Goal: Task Accomplishment & Management: Complete application form

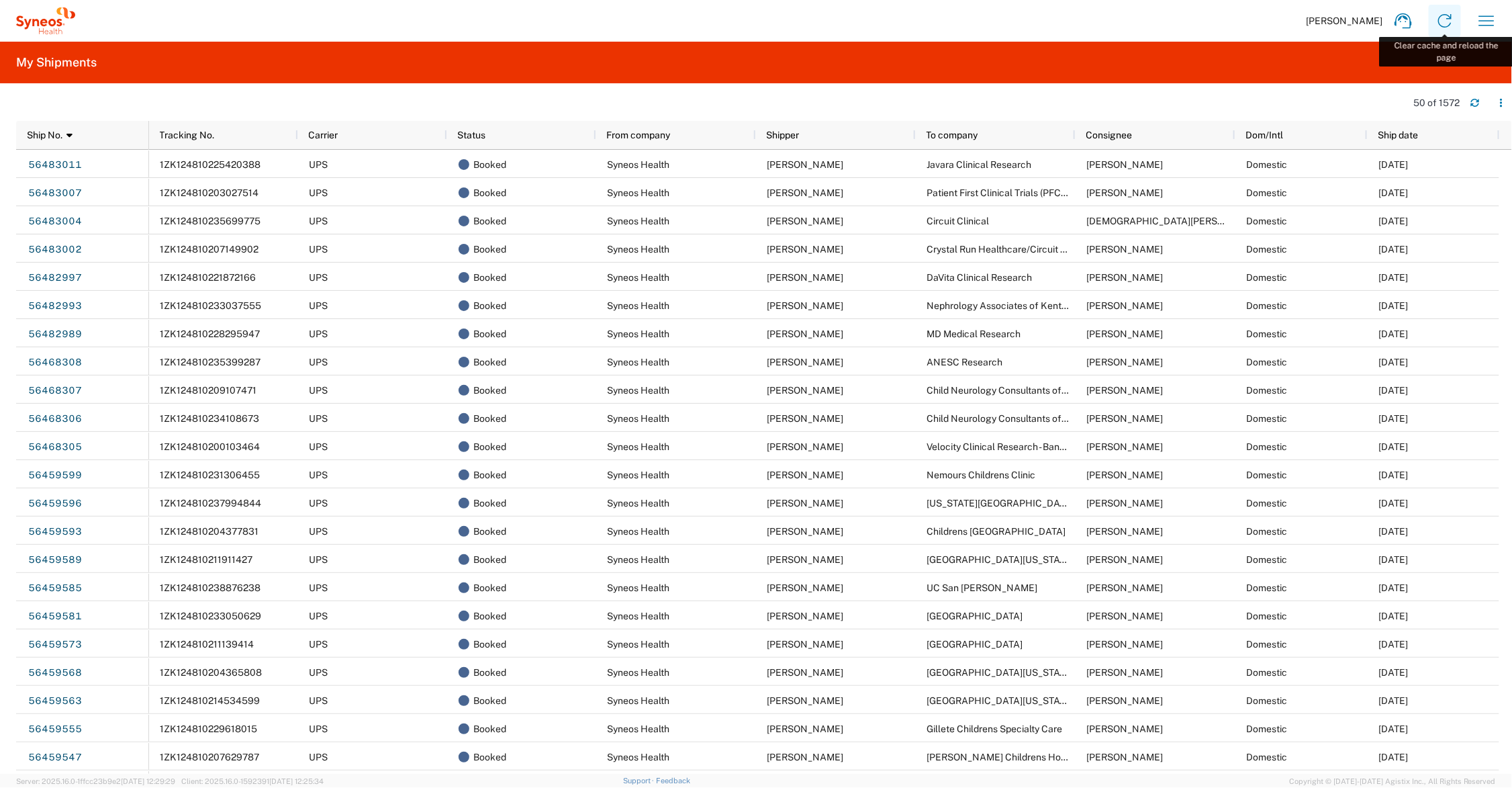
click at [1448, 15] on icon at bounding box center [1446, 21] width 13 height 13
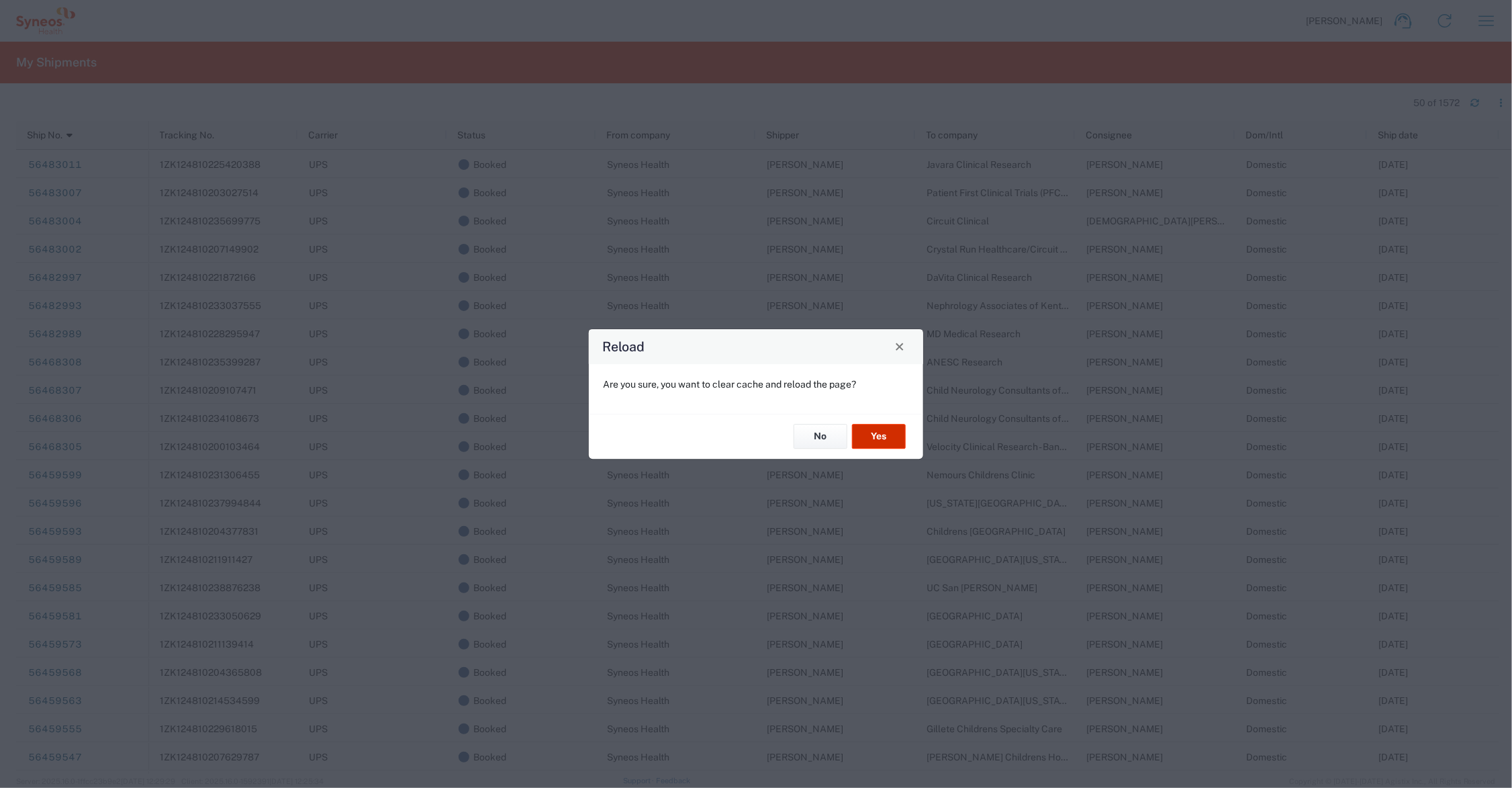
click at [891, 432] on button "Yes" at bounding box center [879, 437] width 54 height 25
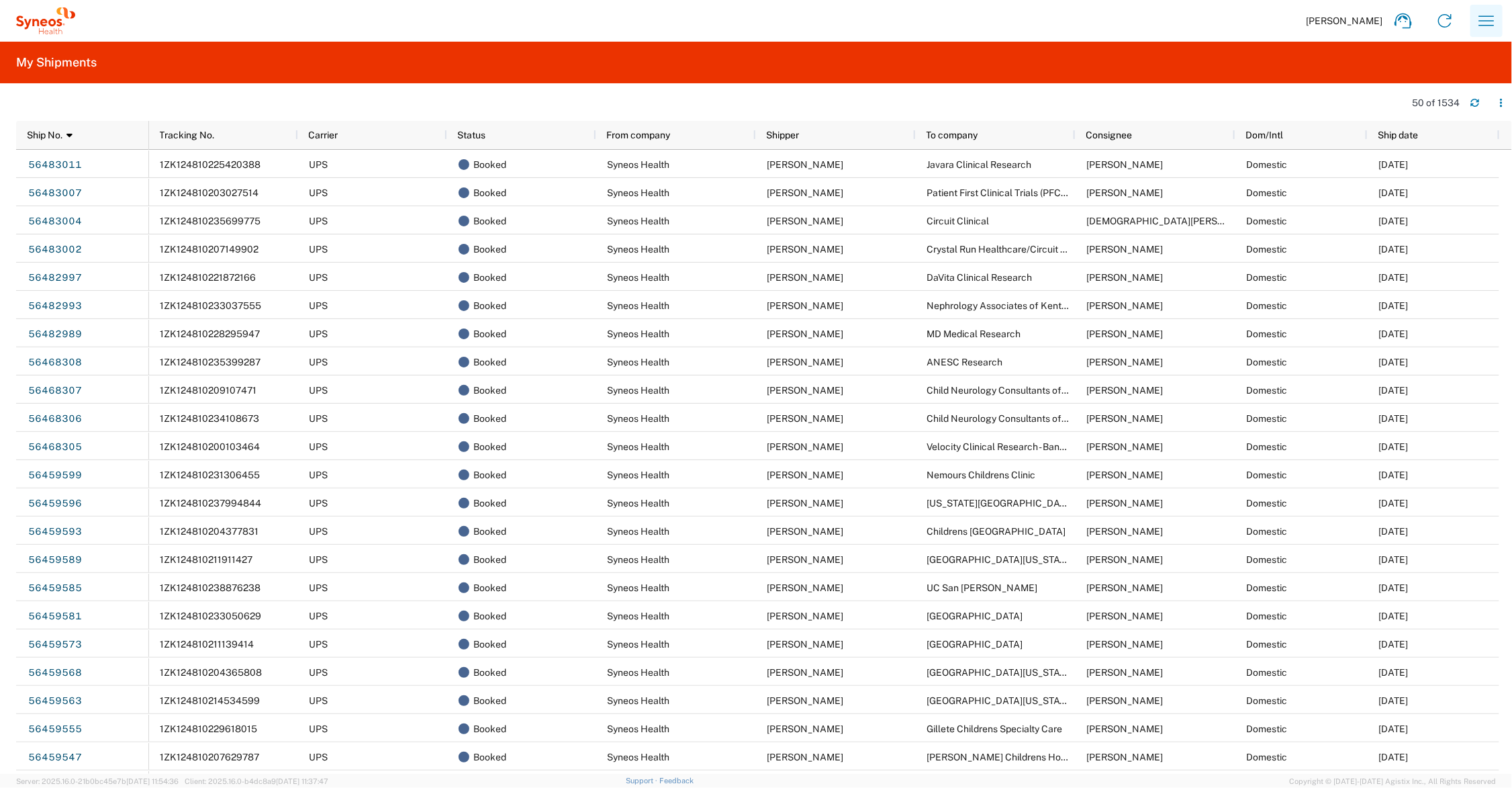
click at [1489, 14] on icon "button" at bounding box center [1487, 20] width 21 height 21
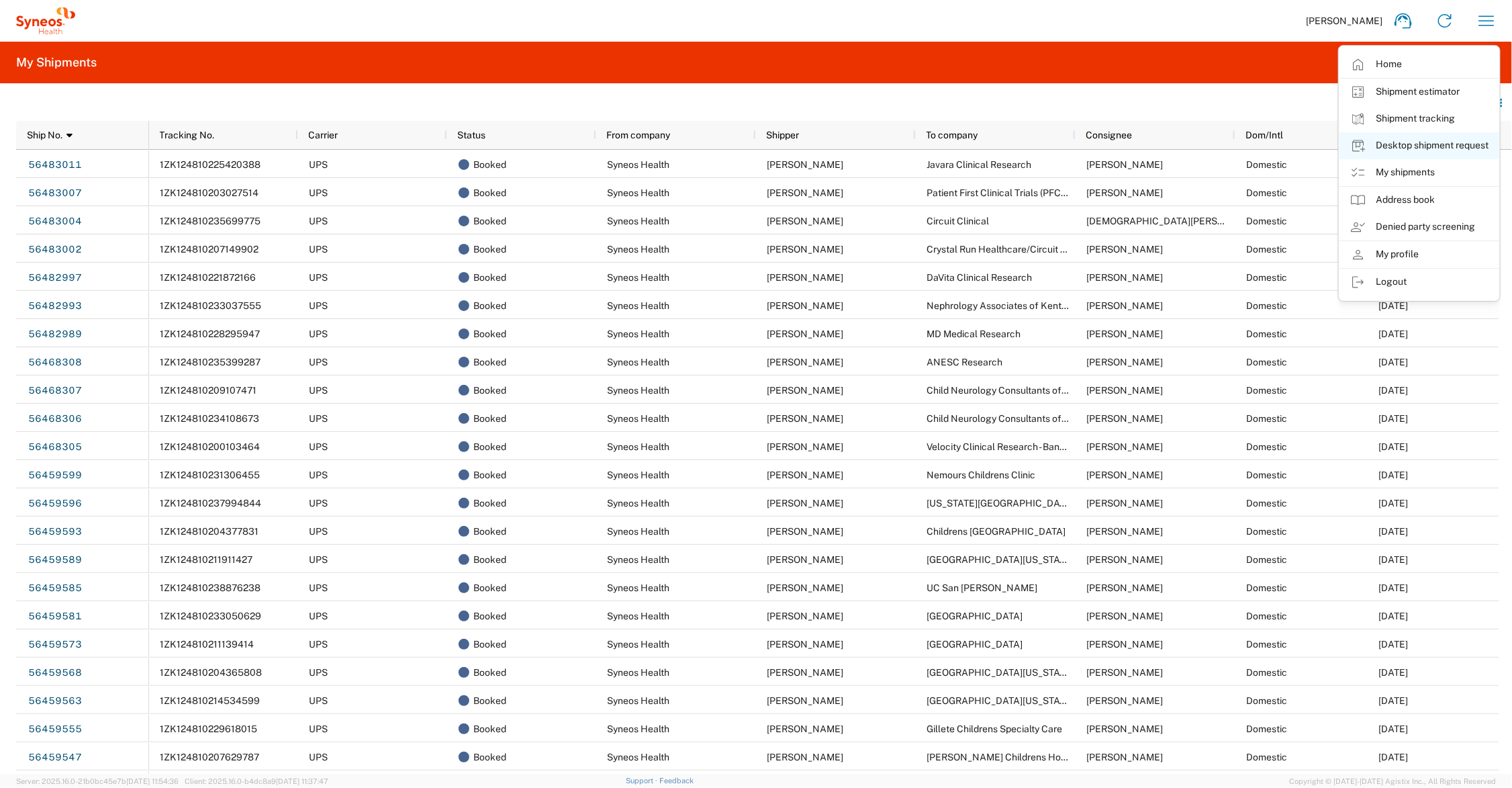
click at [1407, 140] on link "Desktop shipment request" at bounding box center [1420, 145] width 160 height 27
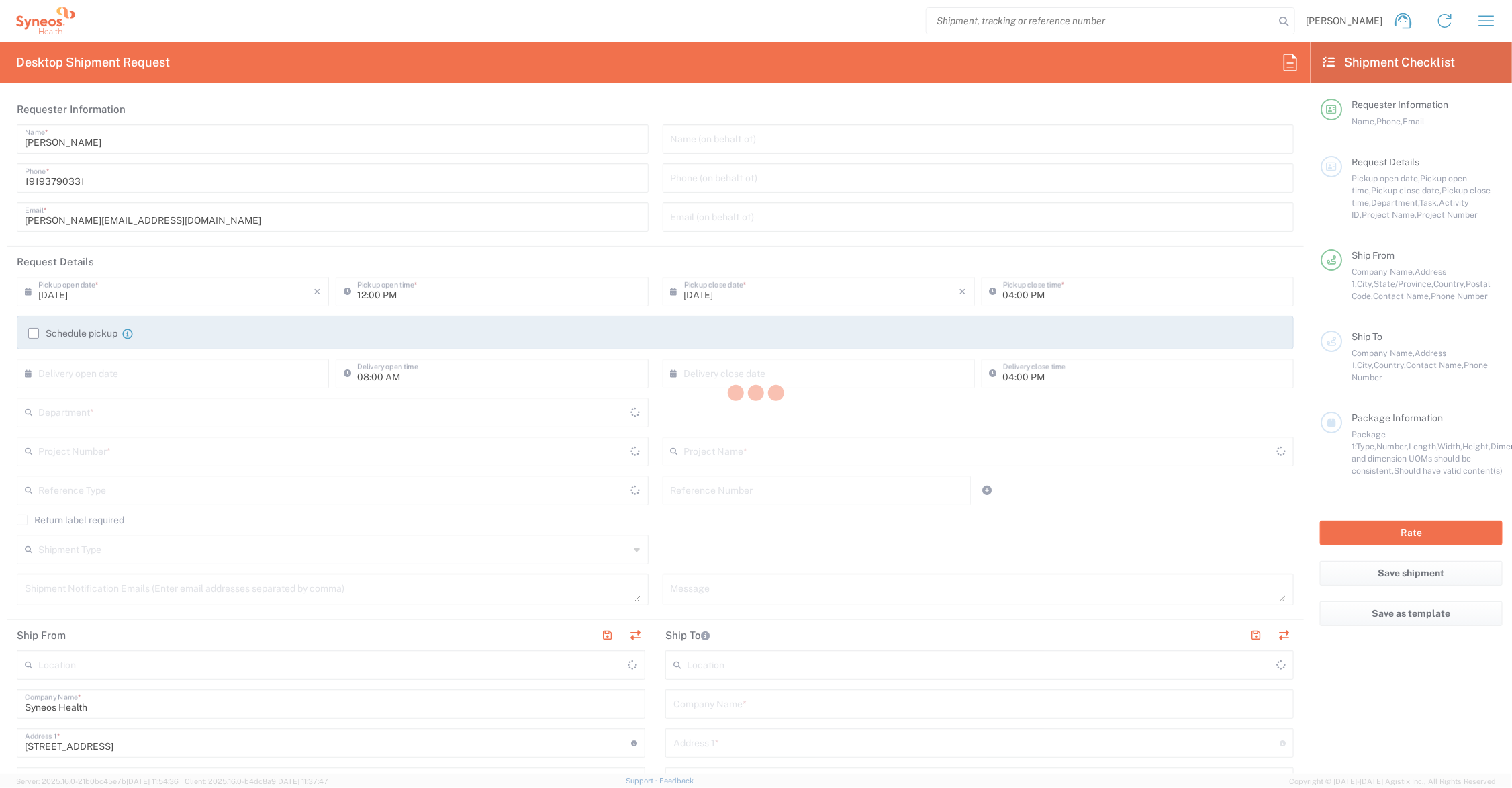
type input "Ohio"
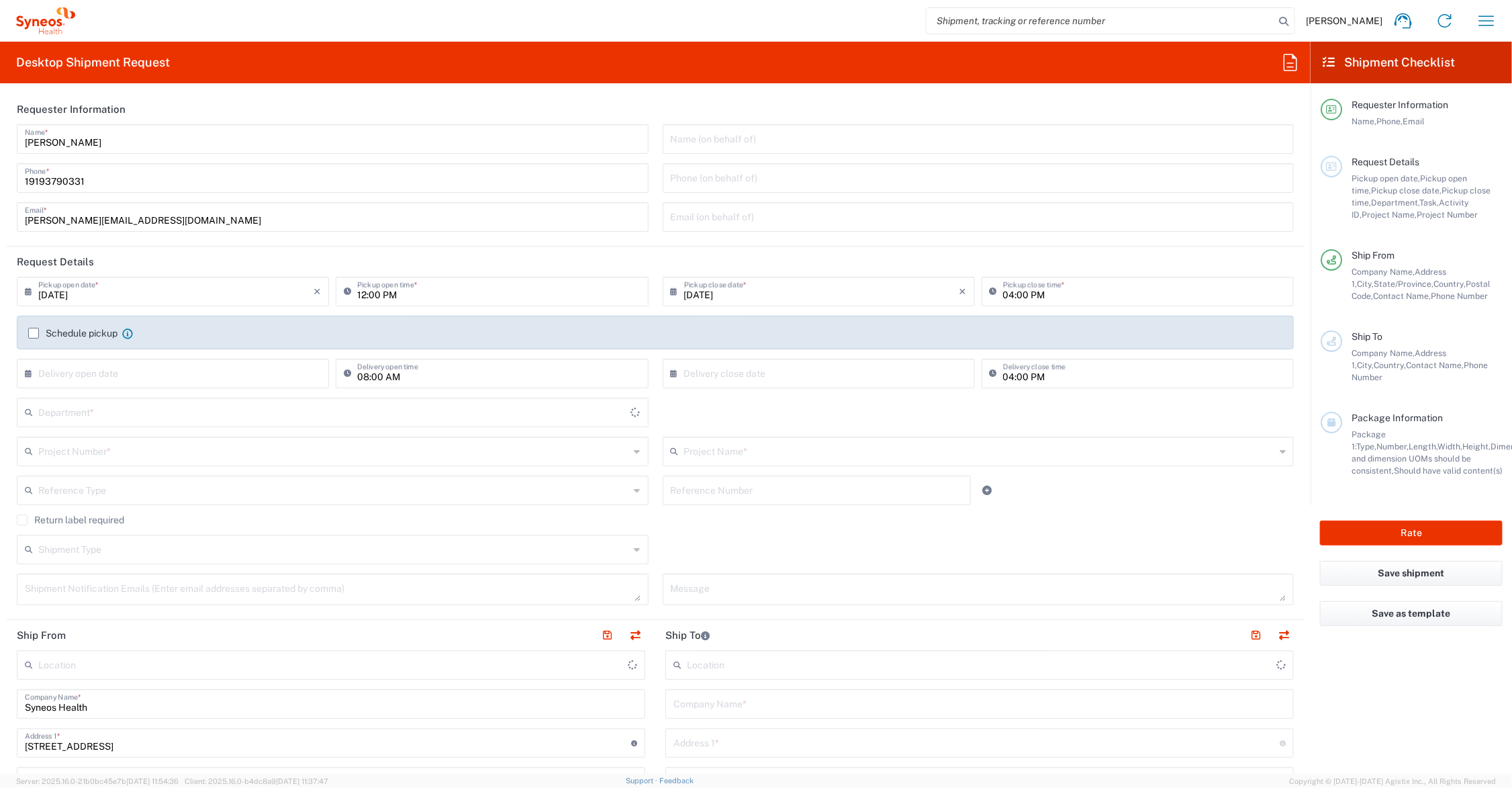
type input "United States"
type input "6156"
type input "Syneos Health Communications-Westerville OH"
click at [357, 294] on input "12:00 PM" at bounding box center [499, 290] width 283 height 23
type input "01:00 PM"
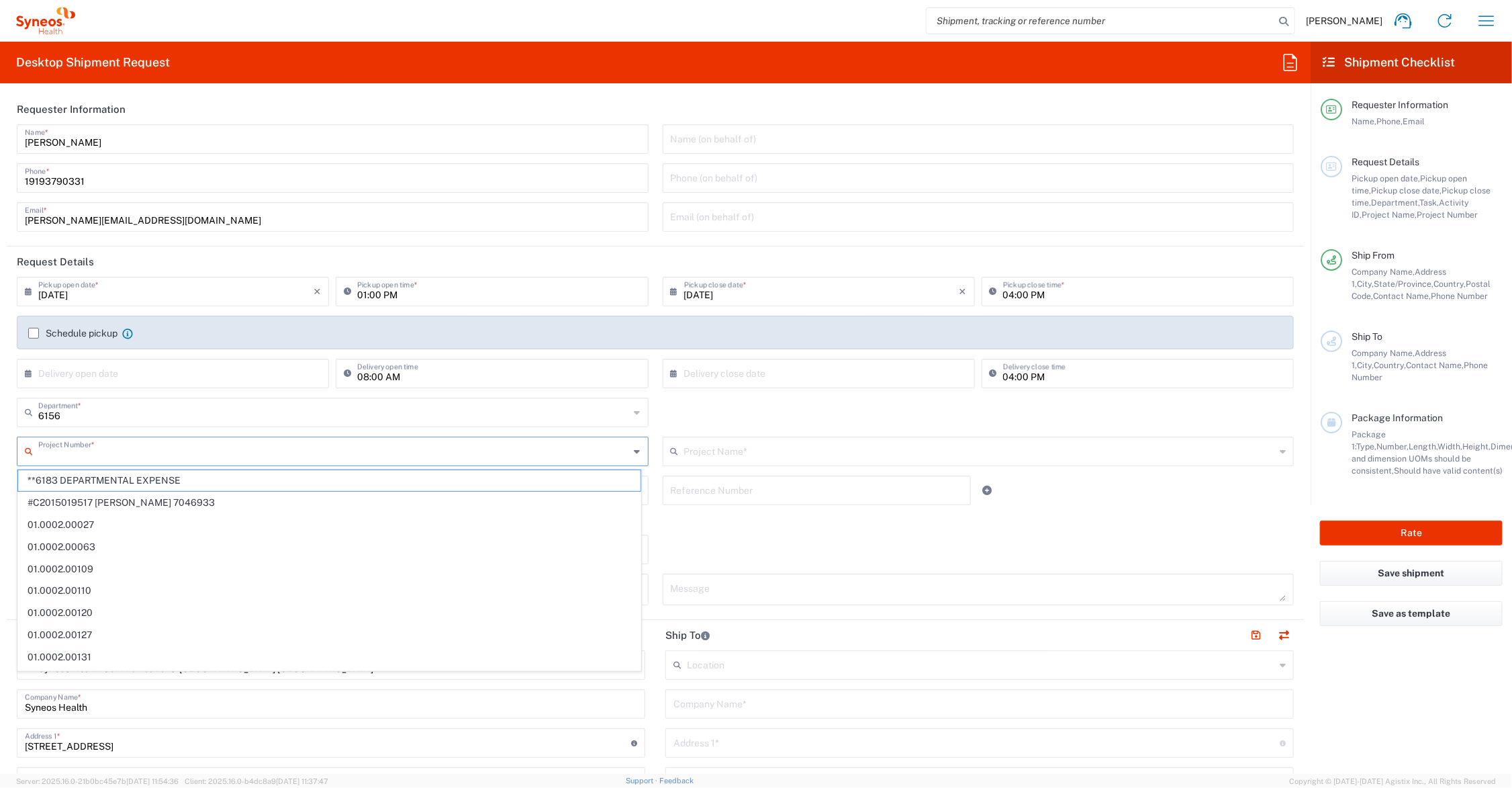
click at [176, 447] on input "text" at bounding box center [334, 450] width 591 height 23
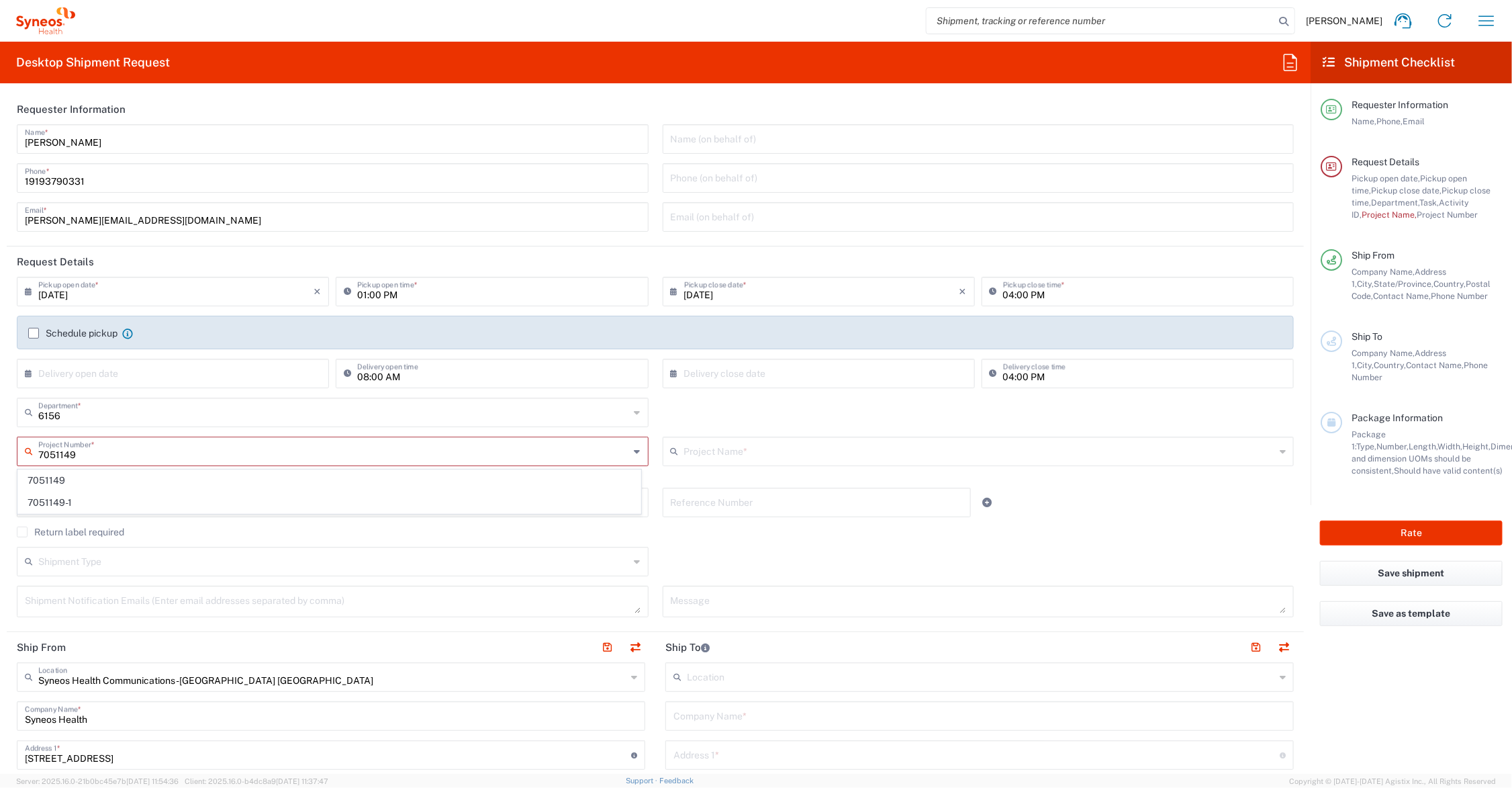
click at [142, 452] on input "7051149" at bounding box center [334, 450] width 591 height 23
type input "7051149"
click at [91, 478] on span "7051149" at bounding box center [329, 481] width 622 height 21
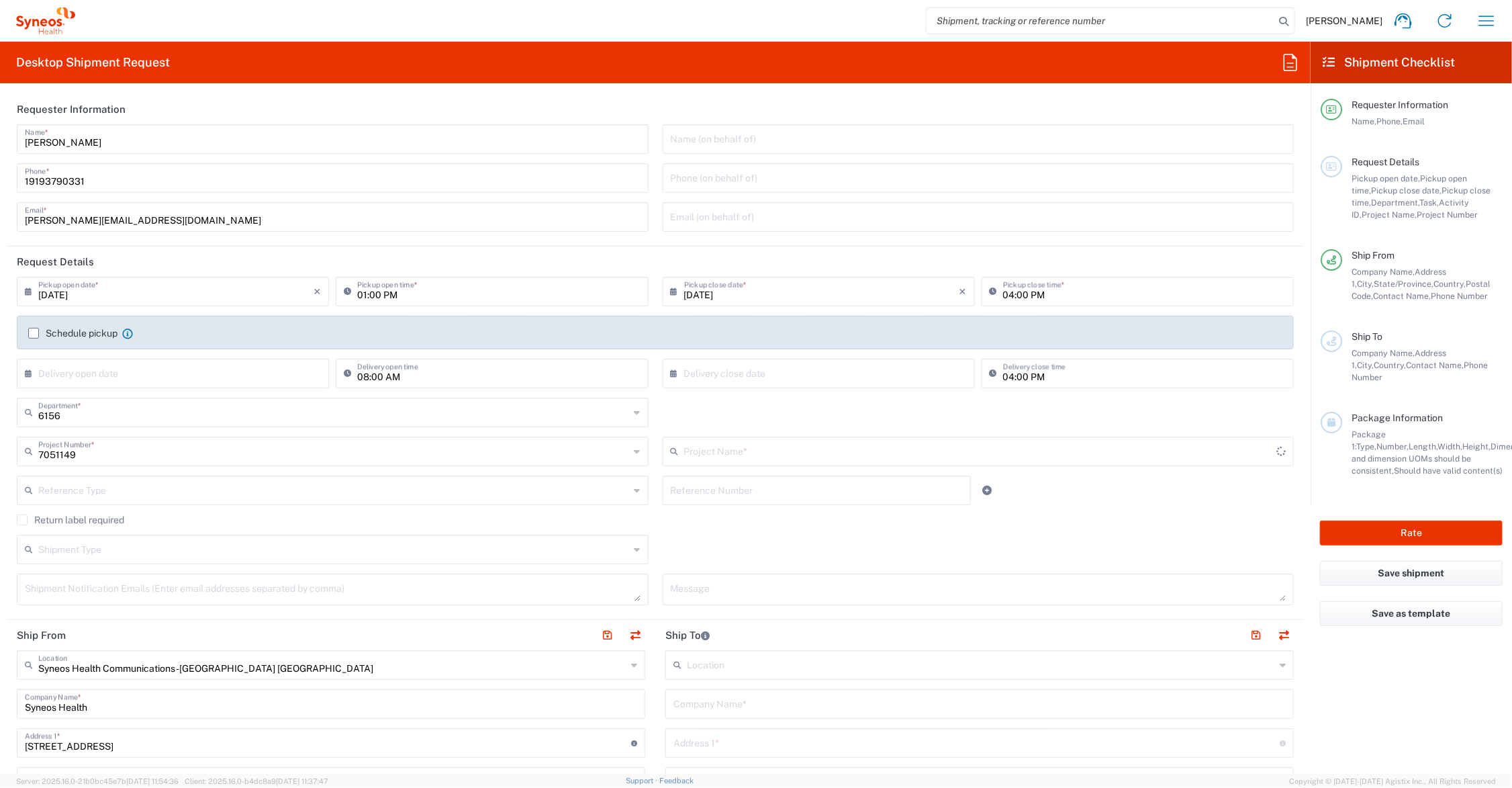
type input "Amneal 7051149"
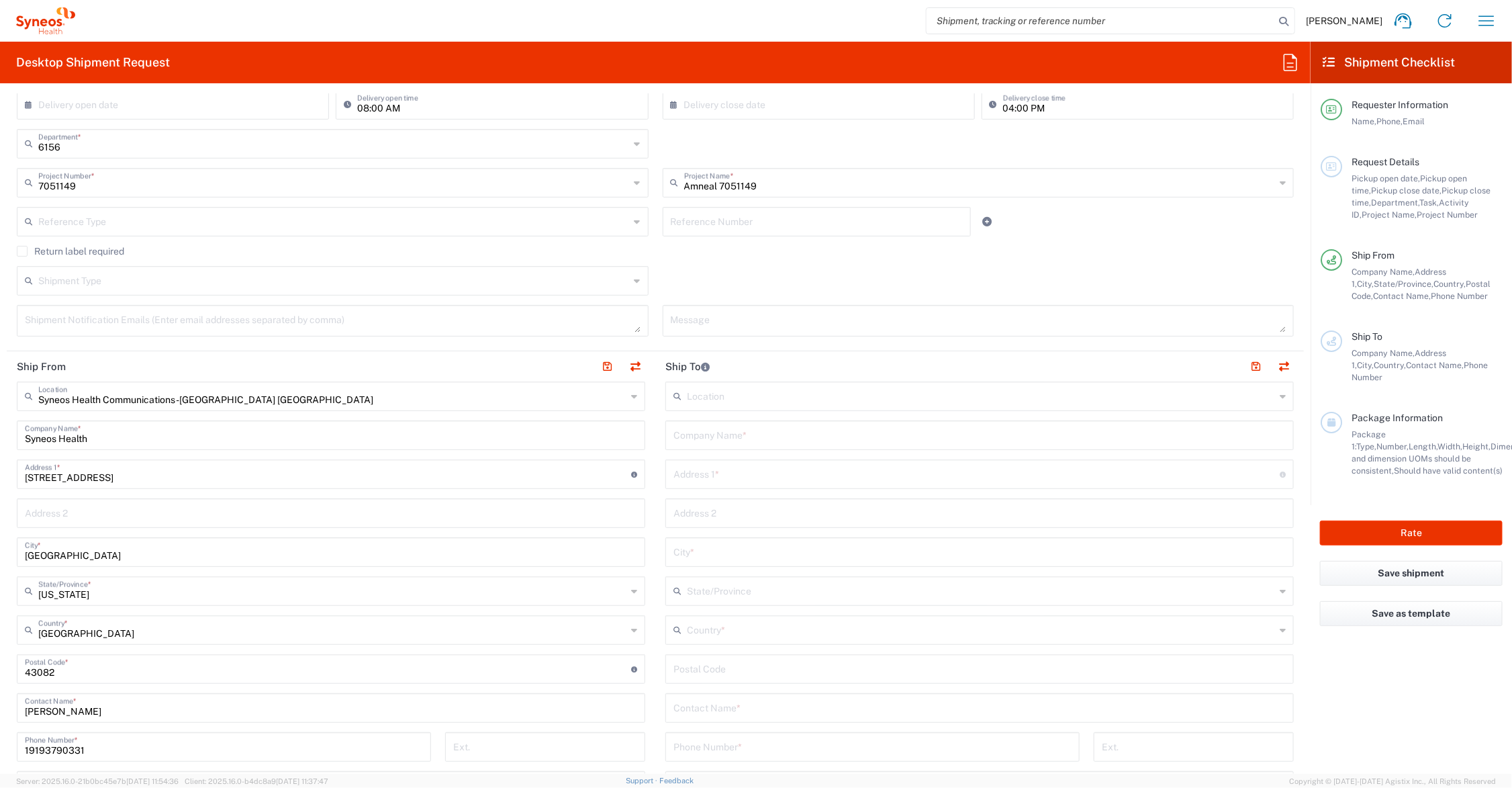
scroll to position [336, 0]
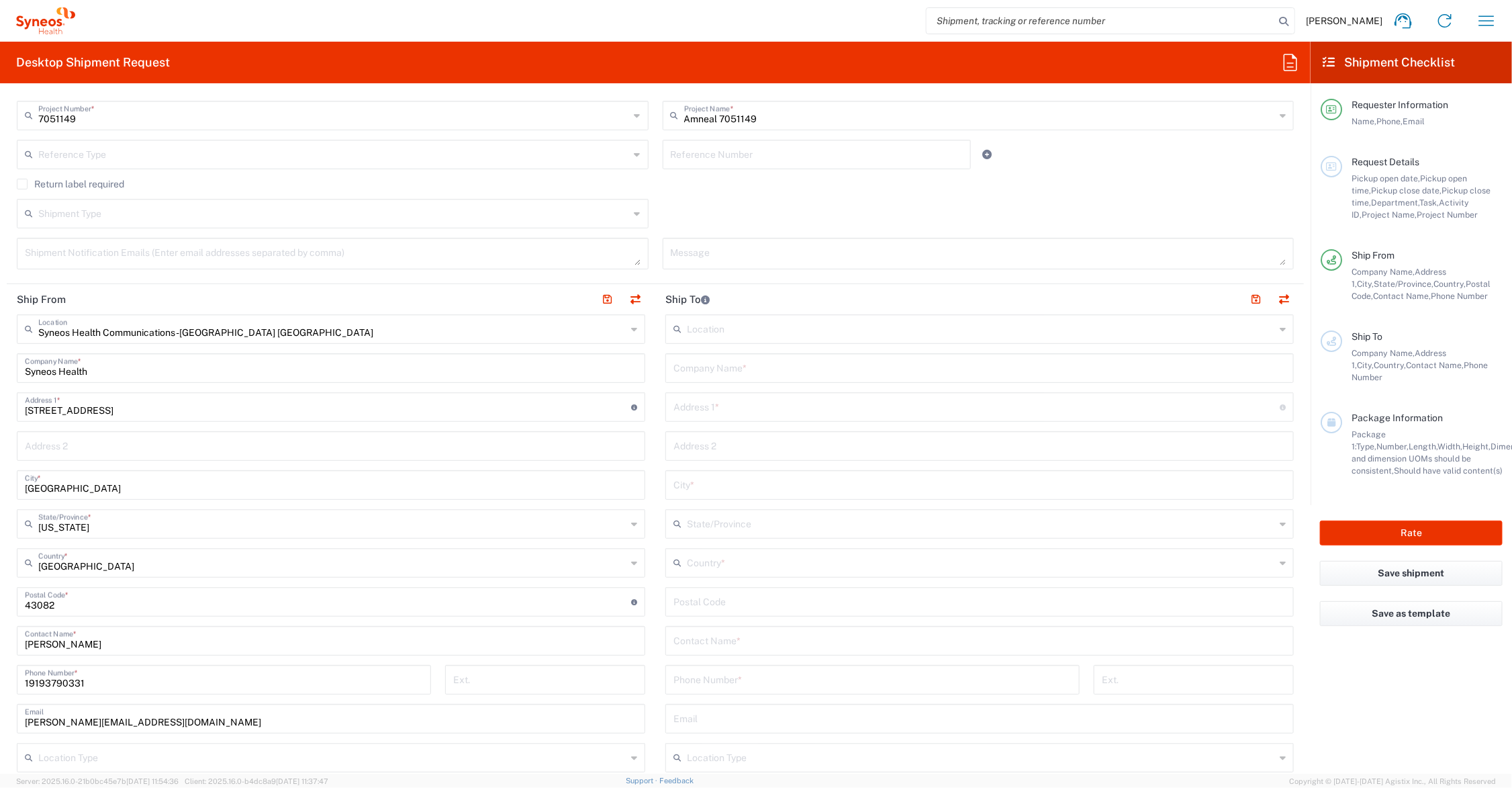
click at [121, 217] on input "text" at bounding box center [334, 212] width 591 height 23
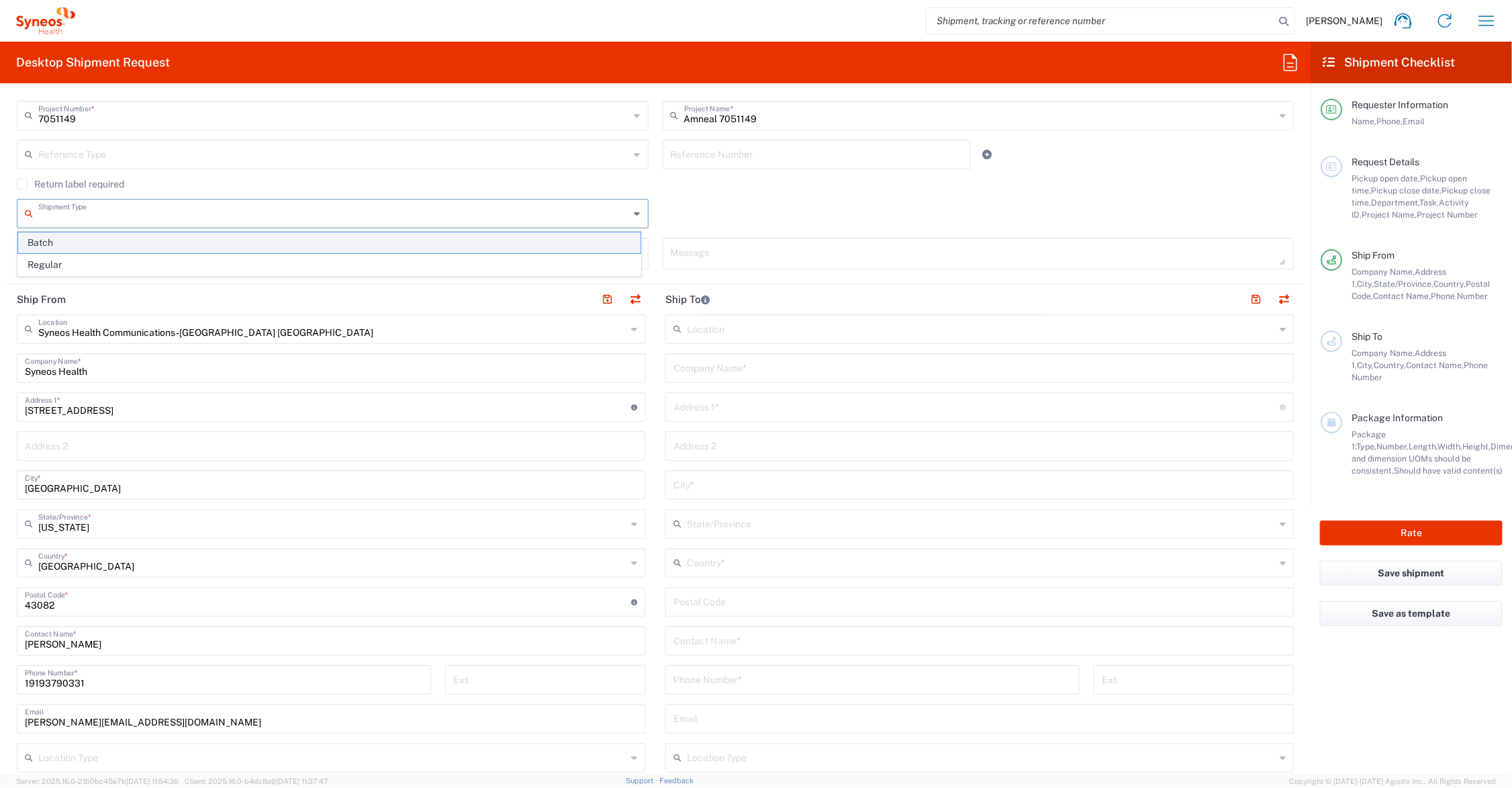
click at [133, 243] on span "Batch" at bounding box center [329, 243] width 622 height 21
type input "Batch"
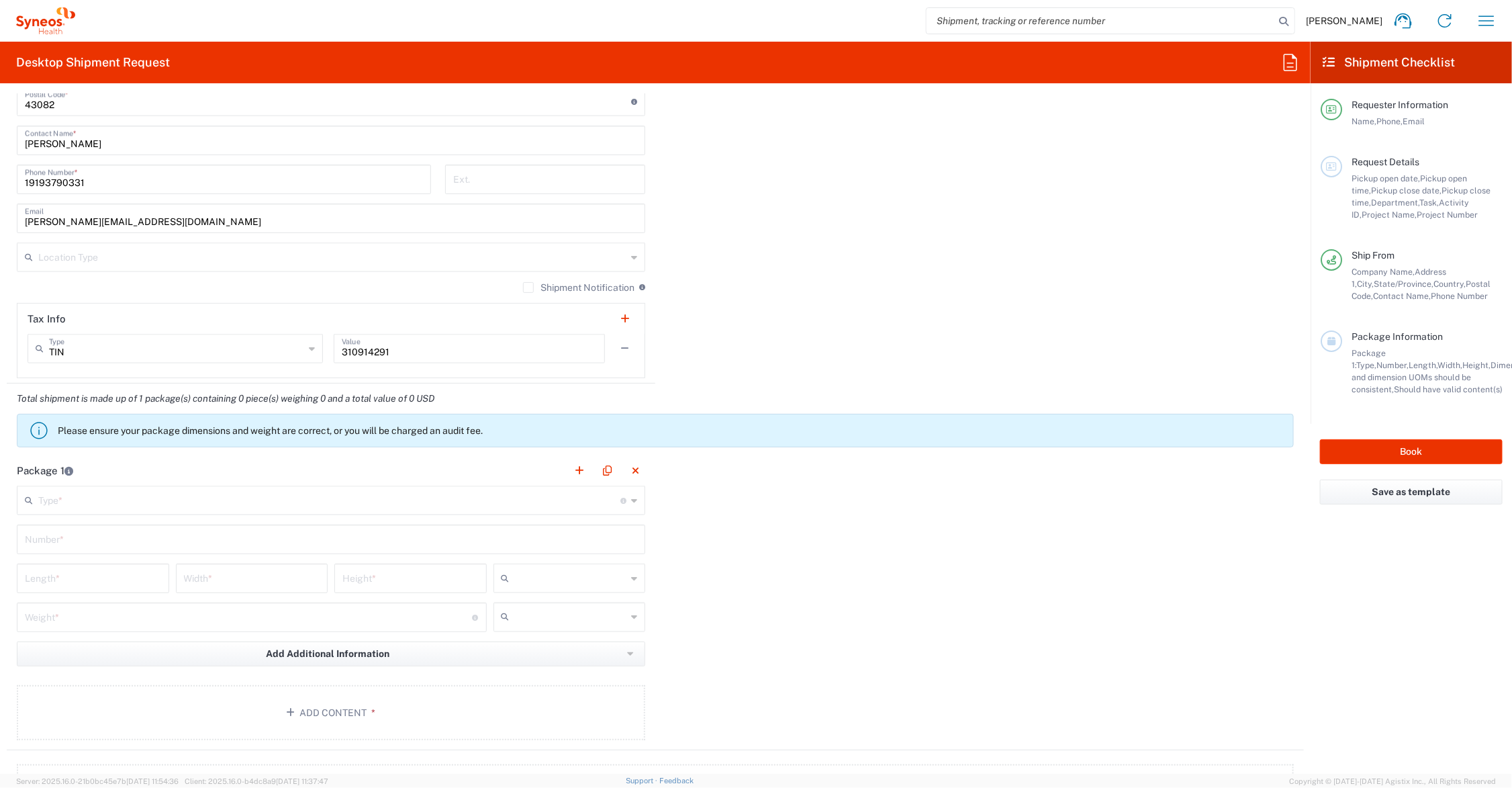
scroll to position [1175, 0]
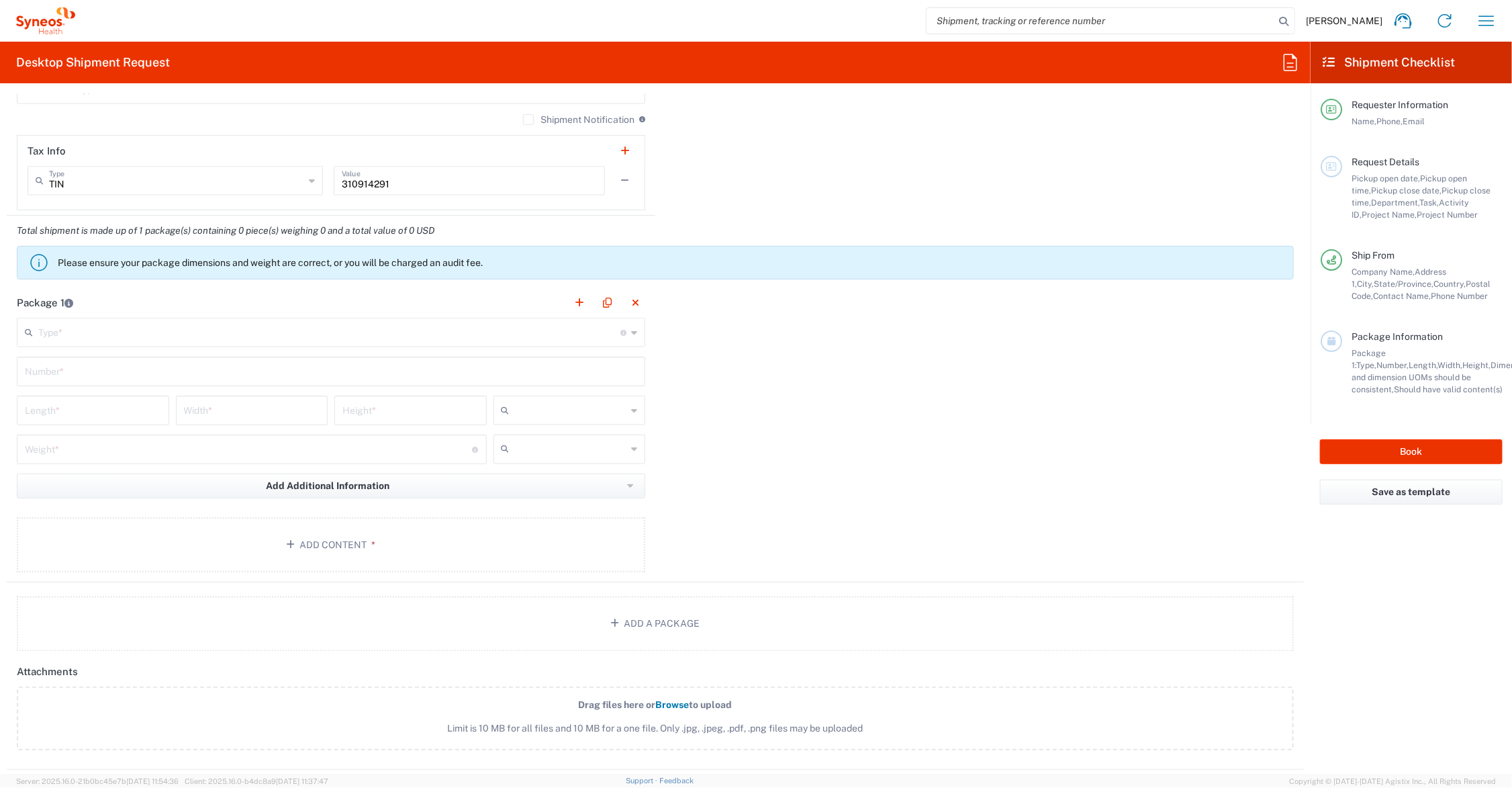
click at [113, 340] on input "text" at bounding box center [329, 331] width 583 height 23
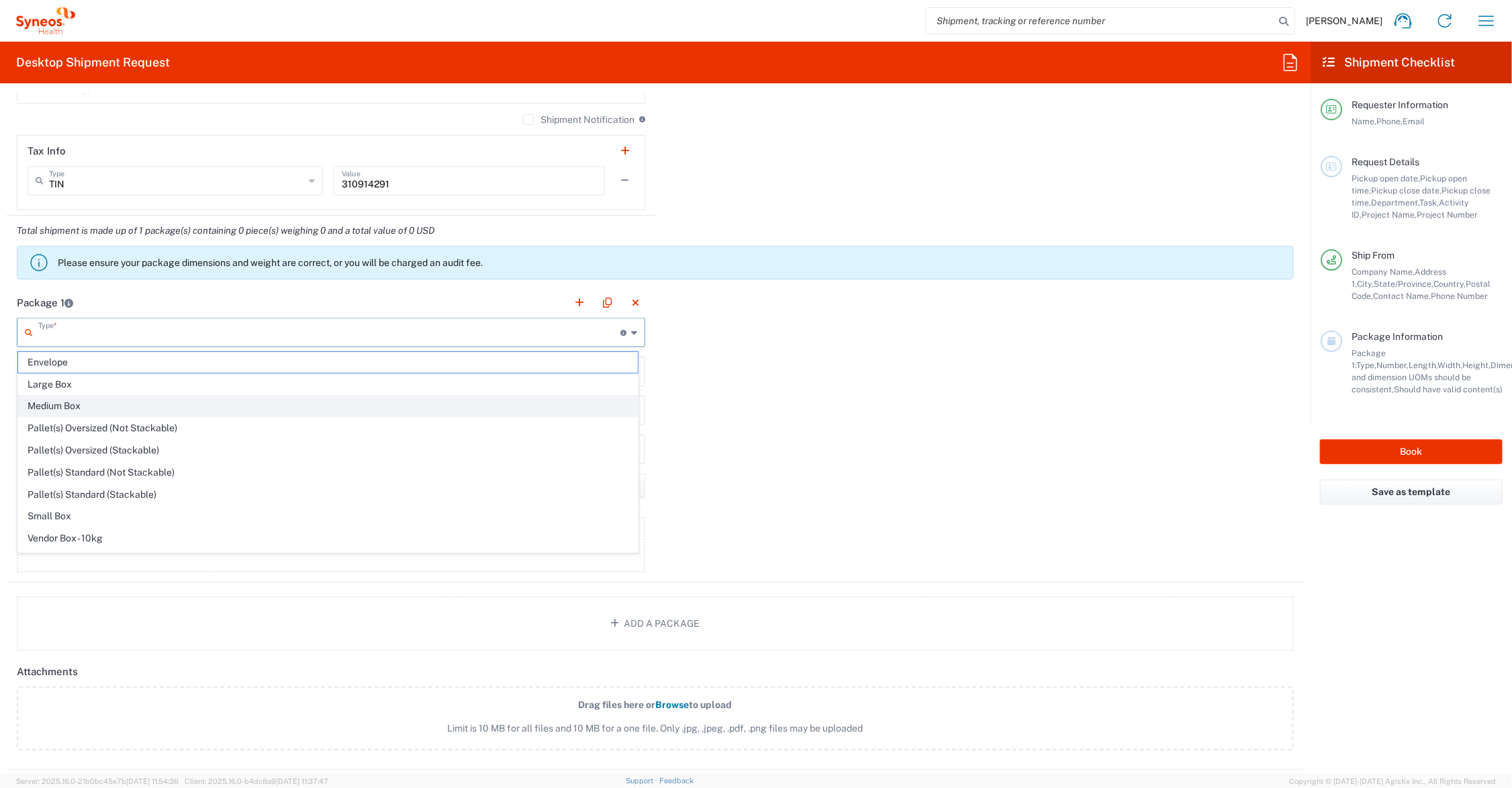
click at [67, 408] on span "Medium Box" at bounding box center [328, 407] width 620 height 21
type input "Medium Box"
type input "13"
type input "11.5"
type input "2.5"
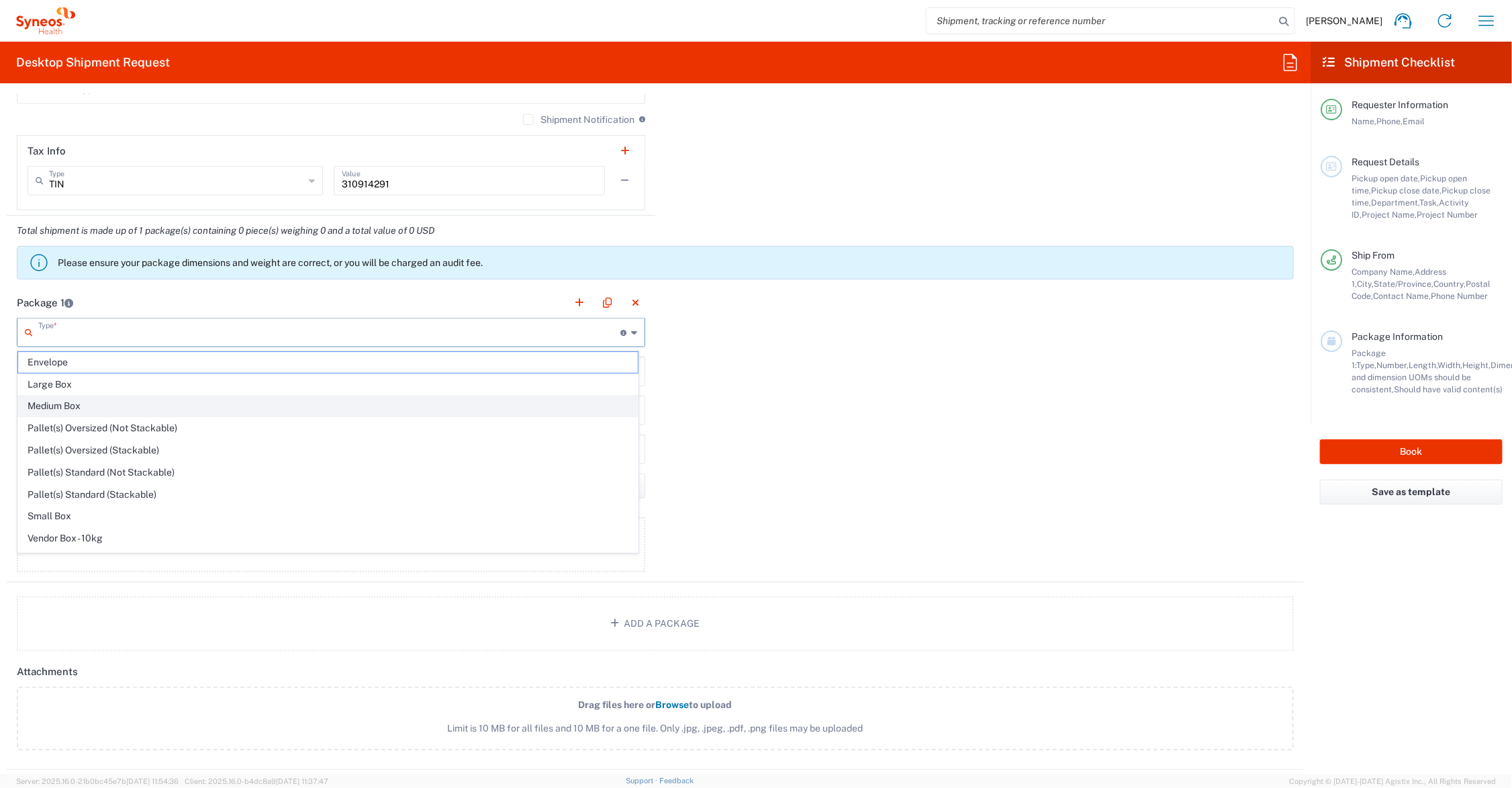
type input "in"
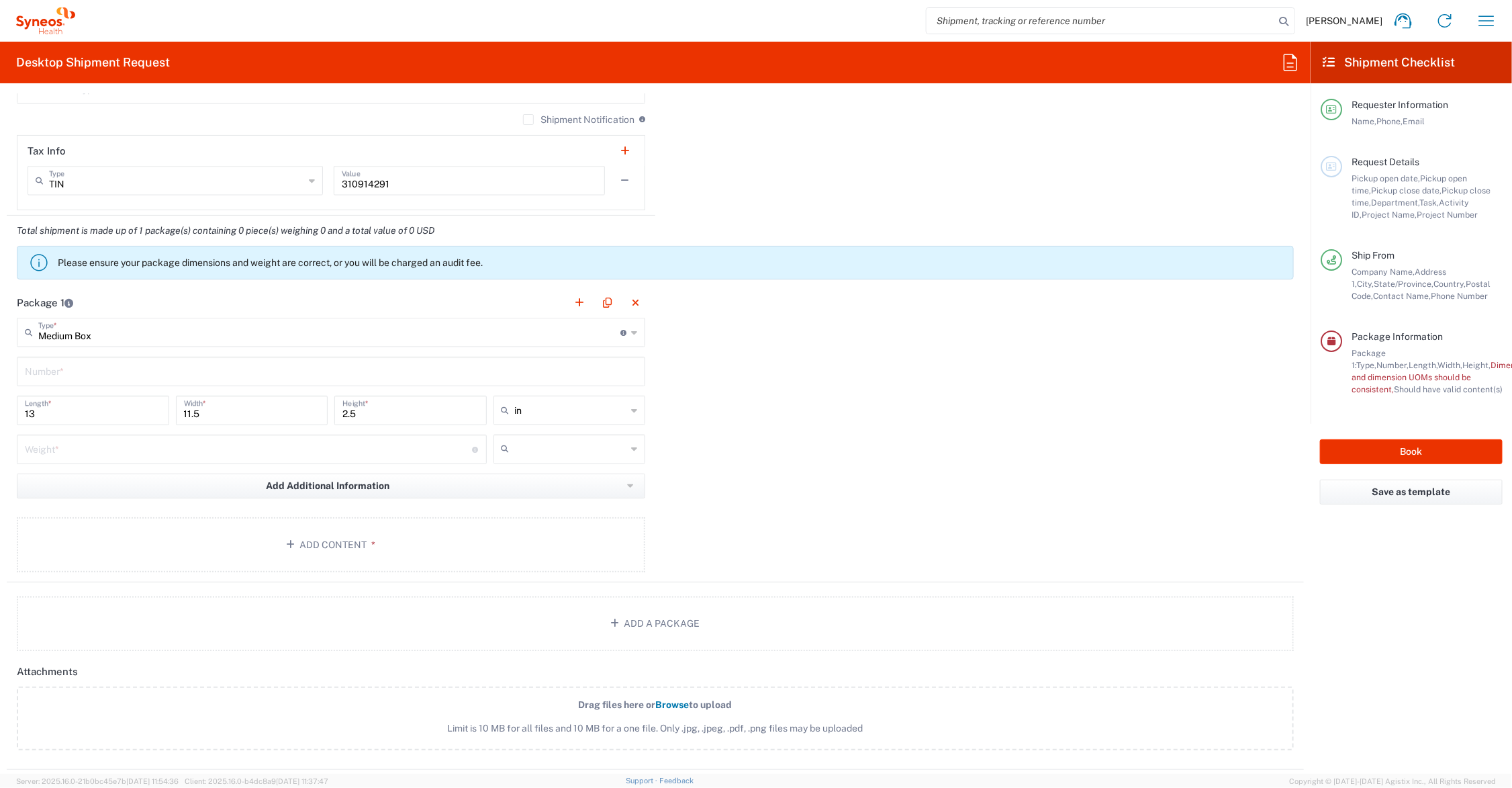
click at [77, 374] on input "text" at bounding box center [331, 370] width 613 height 23
type input "1"
click at [67, 449] on input "number" at bounding box center [248, 448] width 448 height 23
type input "3"
click at [314, 538] on button "Add Content *" at bounding box center [330, 544] width 629 height 55
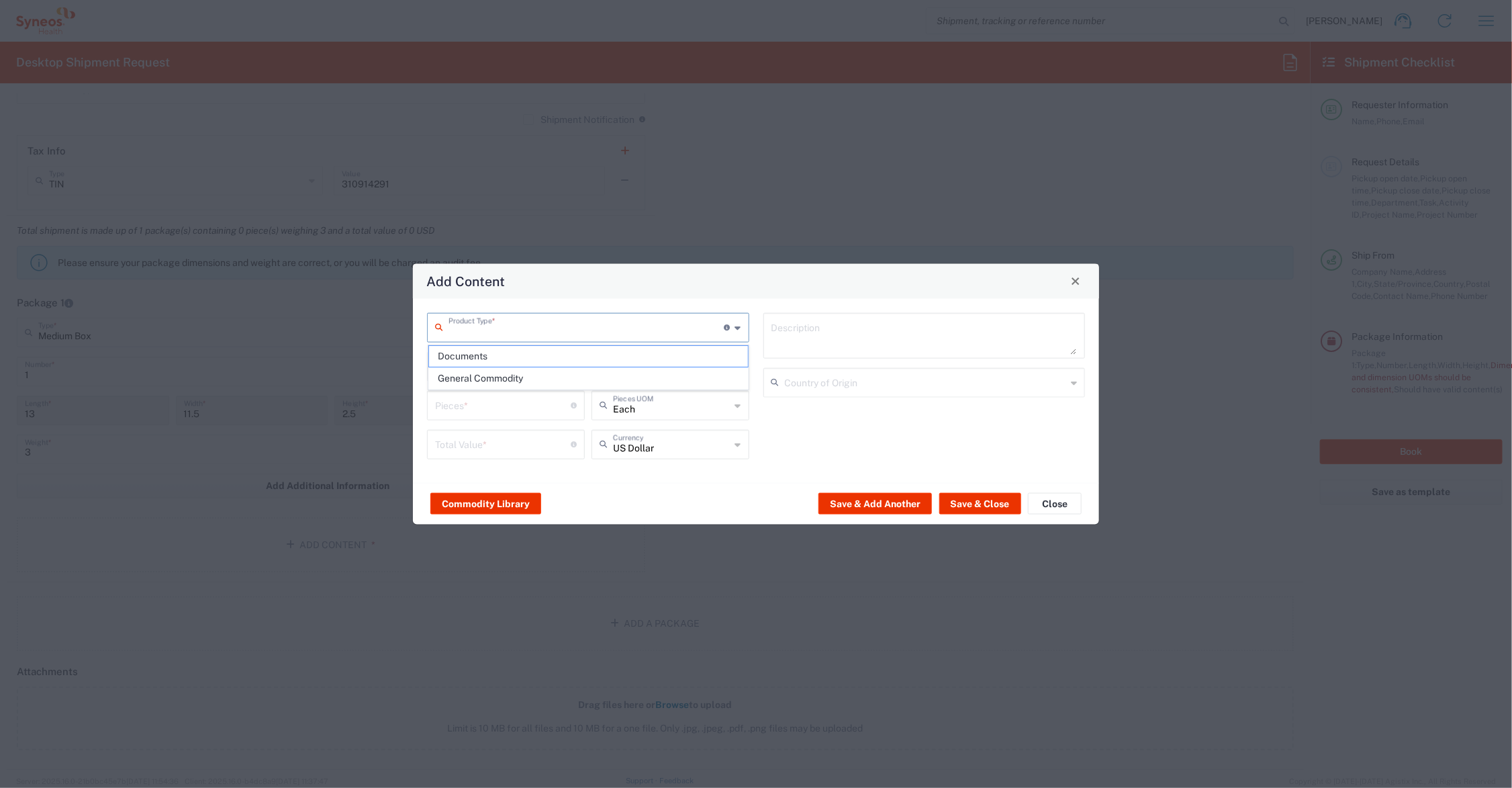
click at [498, 327] on input "text" at bounding box center [587, 326] width 276 height 23
click at [481, 358] on span "Documents" at bounding box center [588, 356] width 319 height 21
type input "Documents"
type input "1"
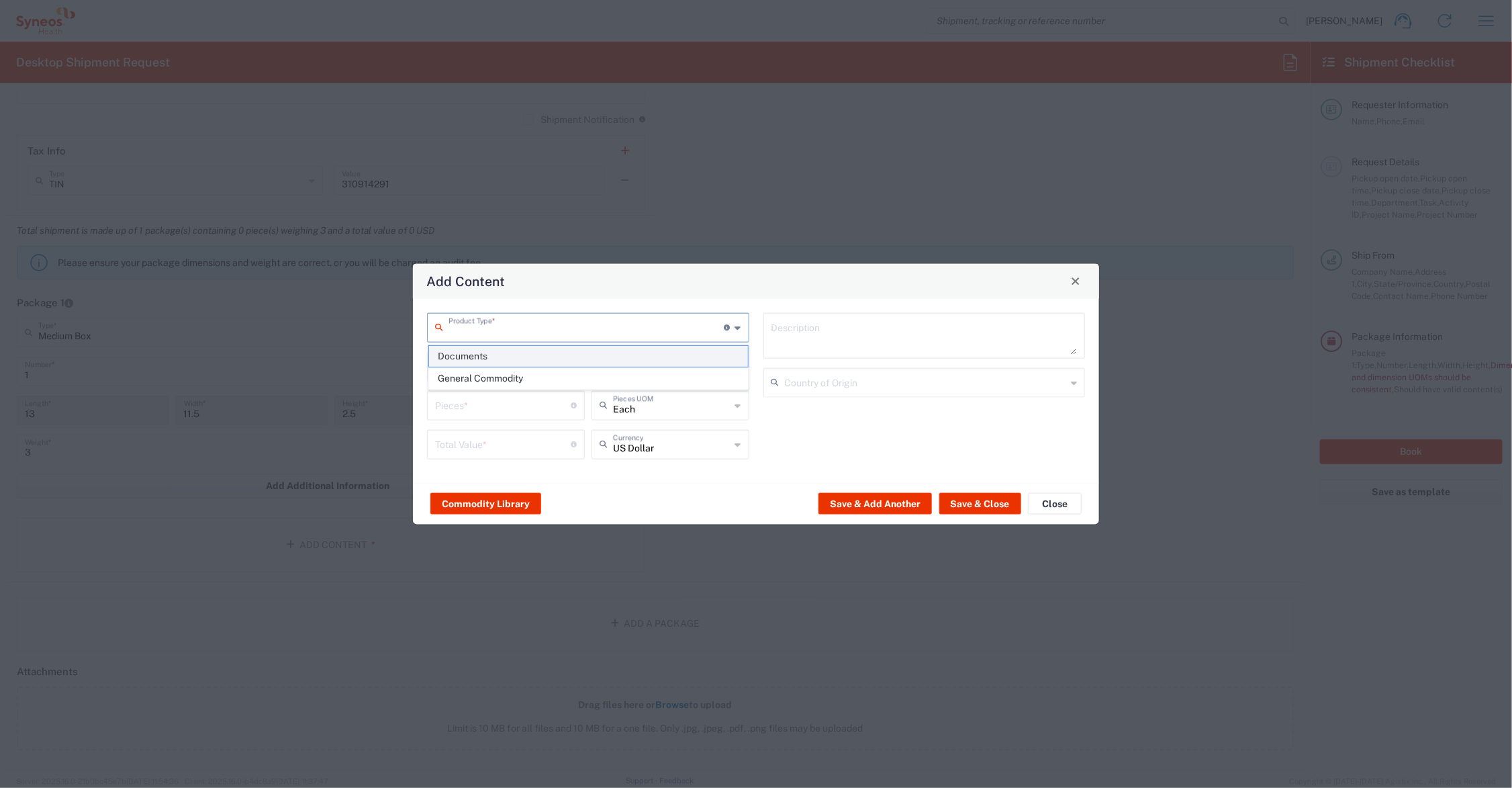
type input "1"
type textarea "Documents"
drag, startPoint x: 461, startPoint y: 407, endPoint x: 381, endPoint y: 407, distance: 80.0
click at [397, 405] on div "Add Content Documents Product Type * Document: Paper document generated interna…" at bounding box center [756, 394] width 1512 height 788
type input "10"
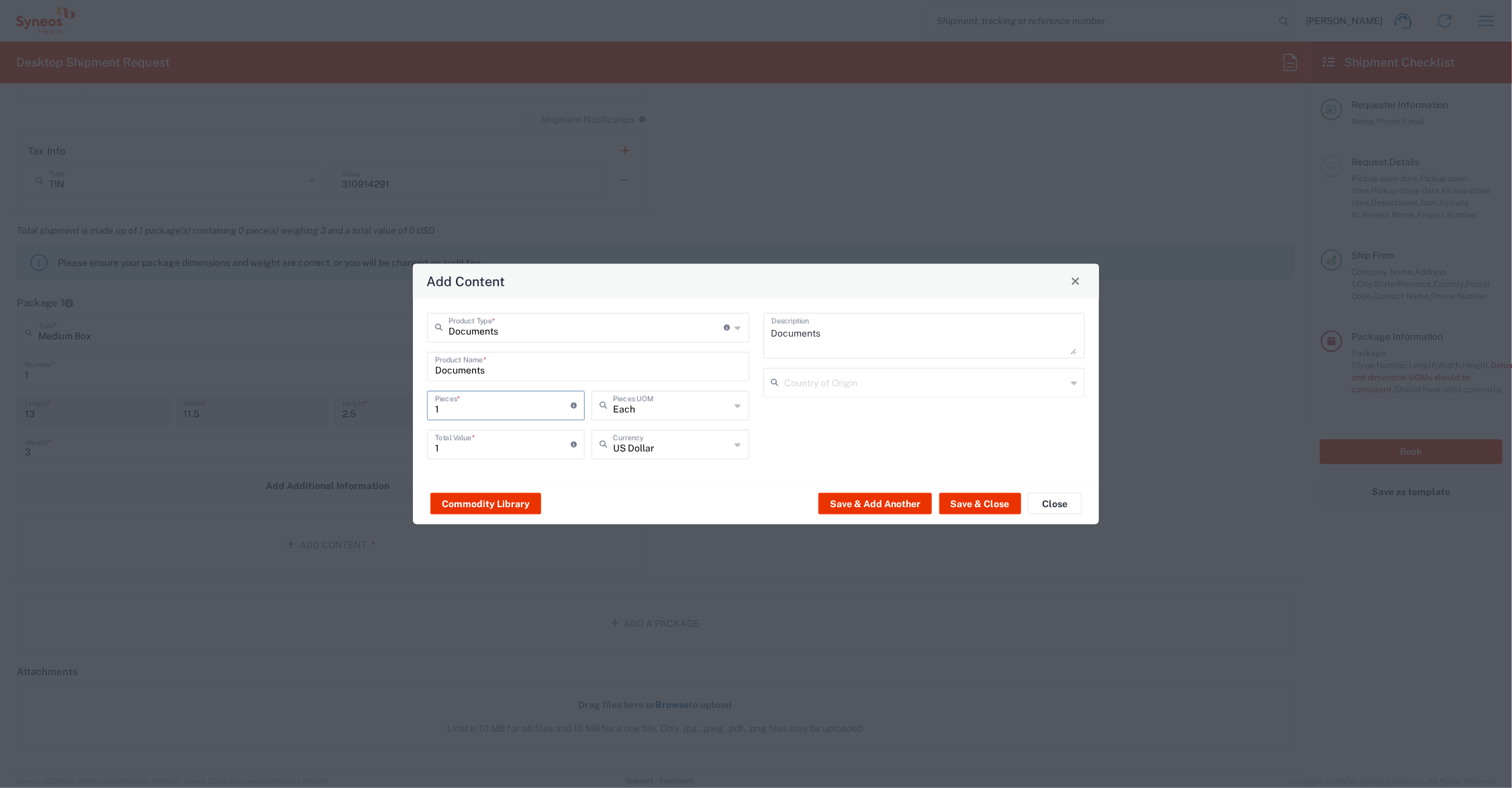
type input "10"
drag, startPoint x: 400, startPoint y: 447, endPoint x: 380, endPoint y: 447, distance: 20.0
click at [380, 447] on div "Add Content Documents Product Type * Document: Paper document generated interna…" at bounding box center [756, 394] width 1512 height 788
type input "20"
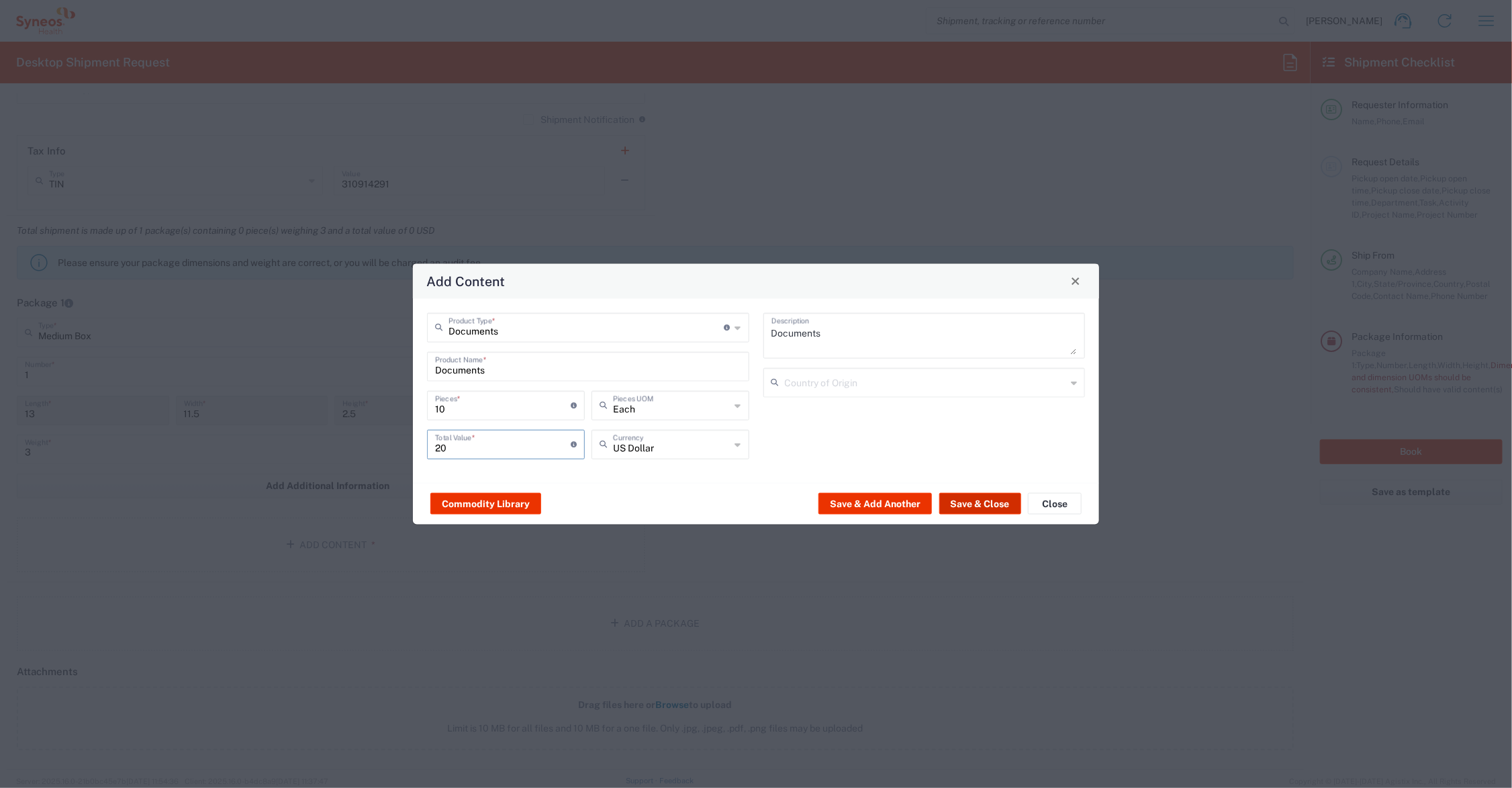
click at [973, 499] on button "Save & Close" at bounding box center [979, 504] width 82 height 21
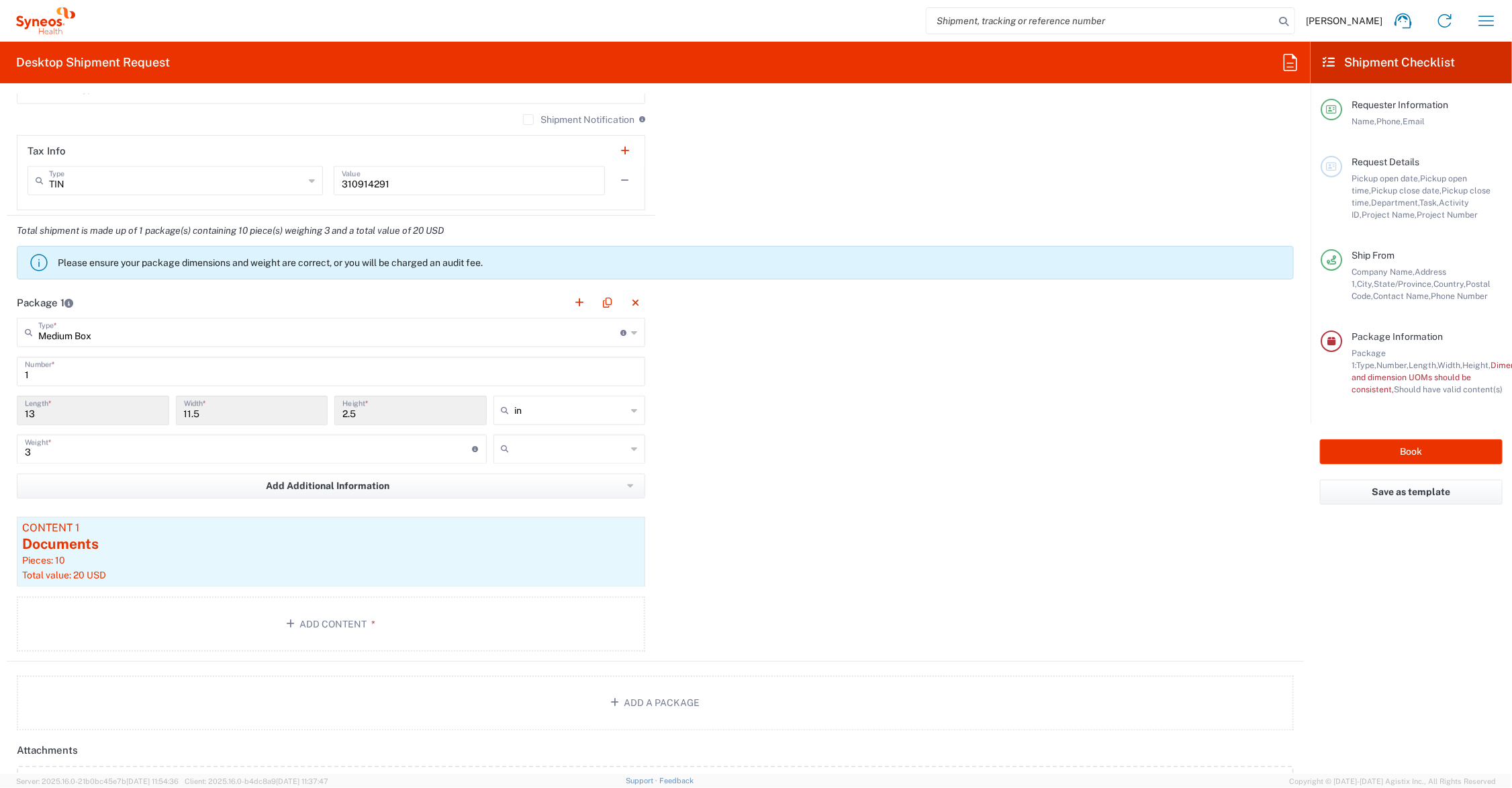
click at [516, 454] on input "text" at bounding box center [571, 449] width 112 height 21
click at [521, 498] on span "lbs" at bounding box center [563, 502] width 147 height 21
type input "lbs"
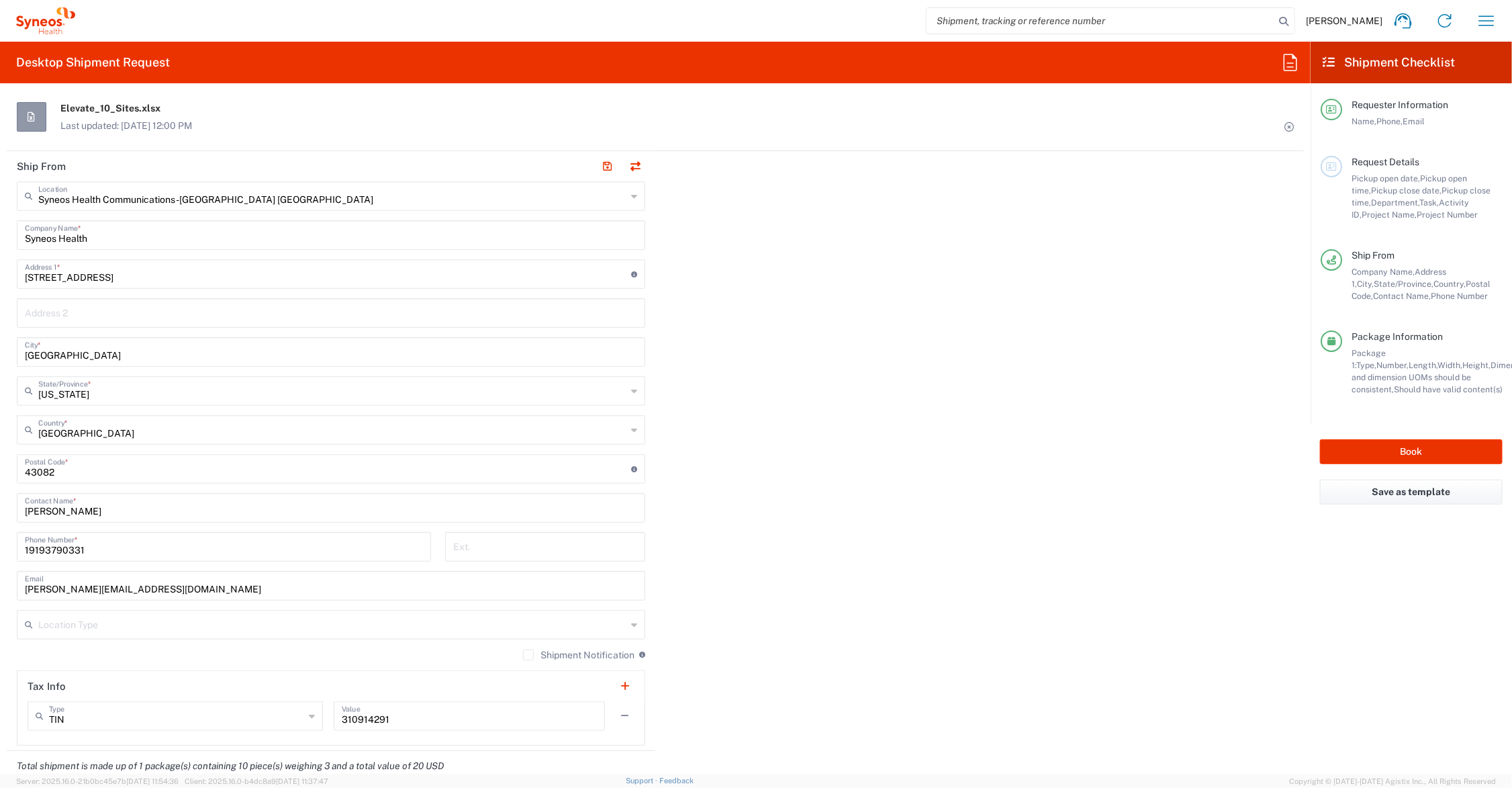
scroll to position [671, 0]
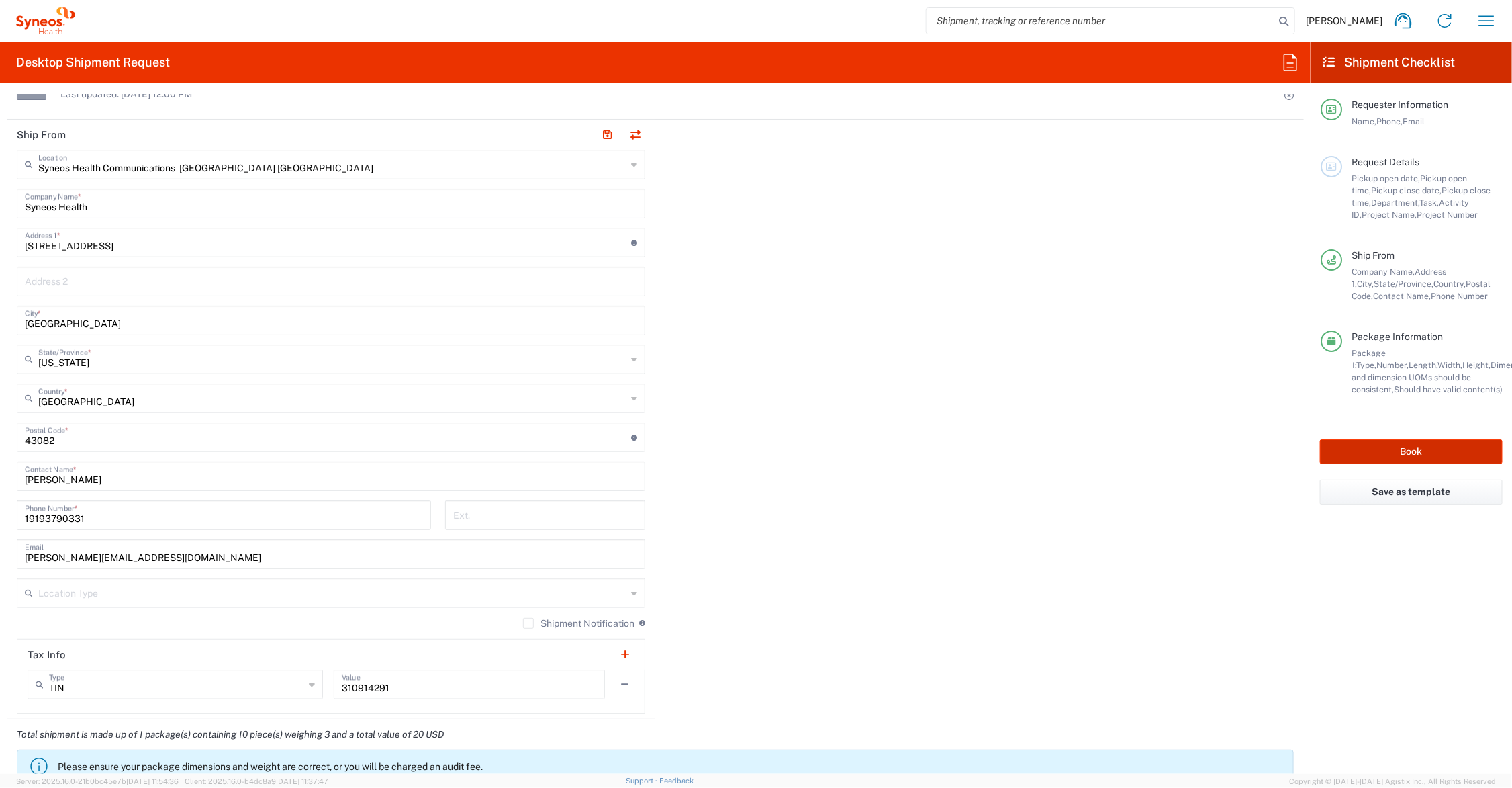
click at [1394, 447] on button "Book" at bounding box center [1412, 452] width 183 height 25
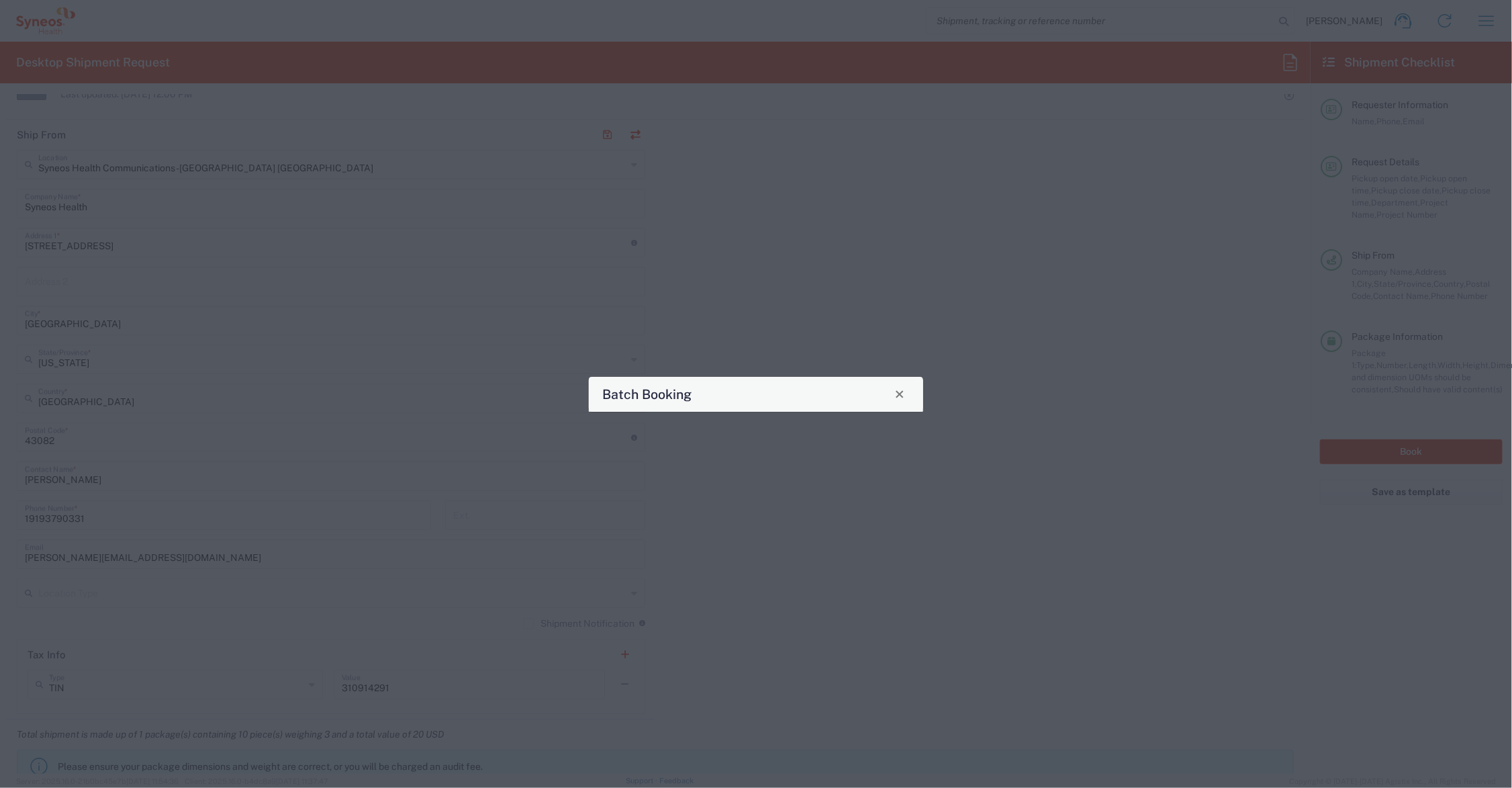
type input "7051149"
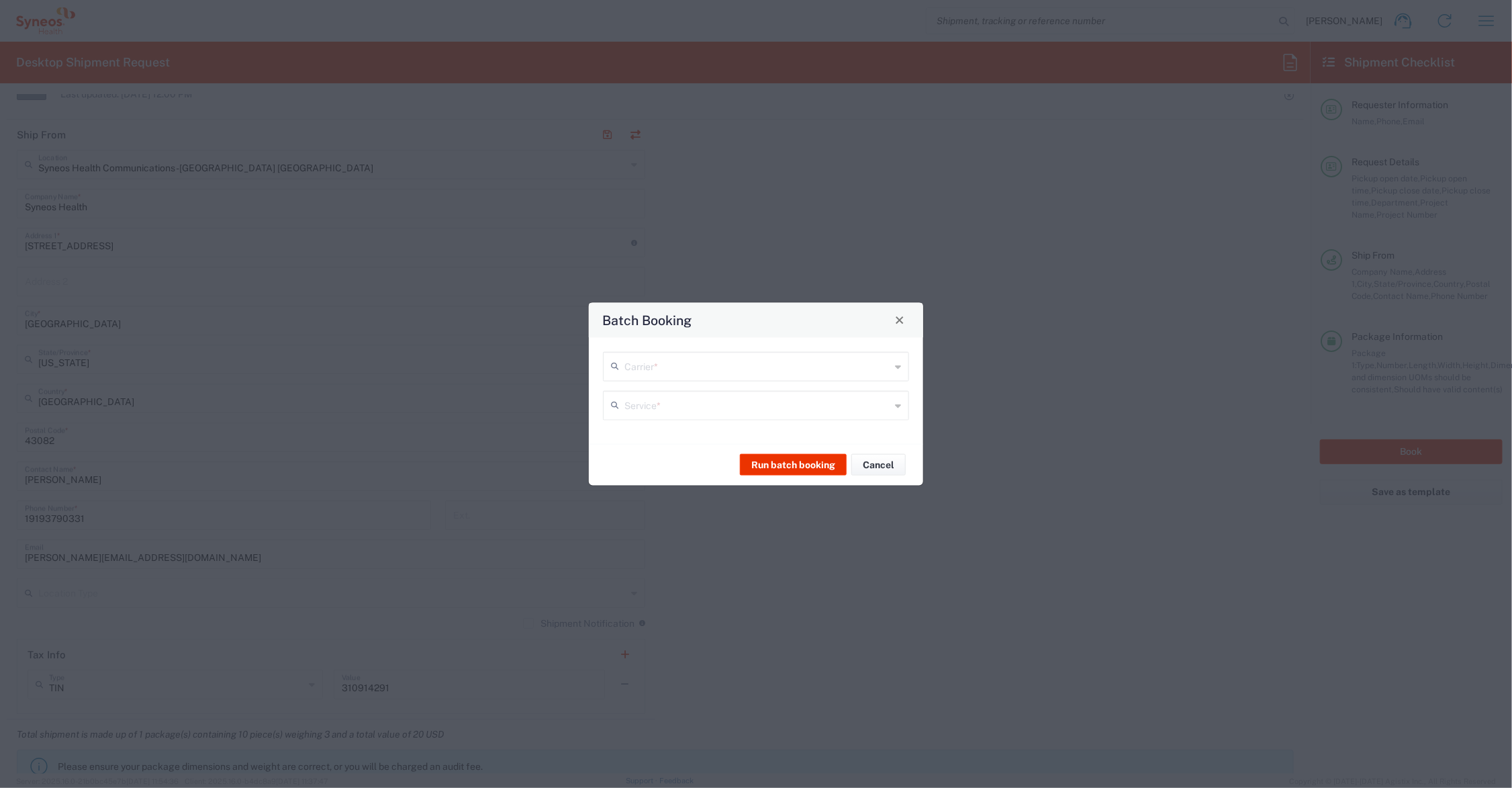
click at [776, 368] on input "text" at bounding box center [757, 365] width 266 height 23
click at [651, 414] on span "UPS" at bounding box center [756, 418] width 303 height 21
type input "UPS"
click at [653, 402] on input "text" at bounding box center [757, 404] width 266 height 23
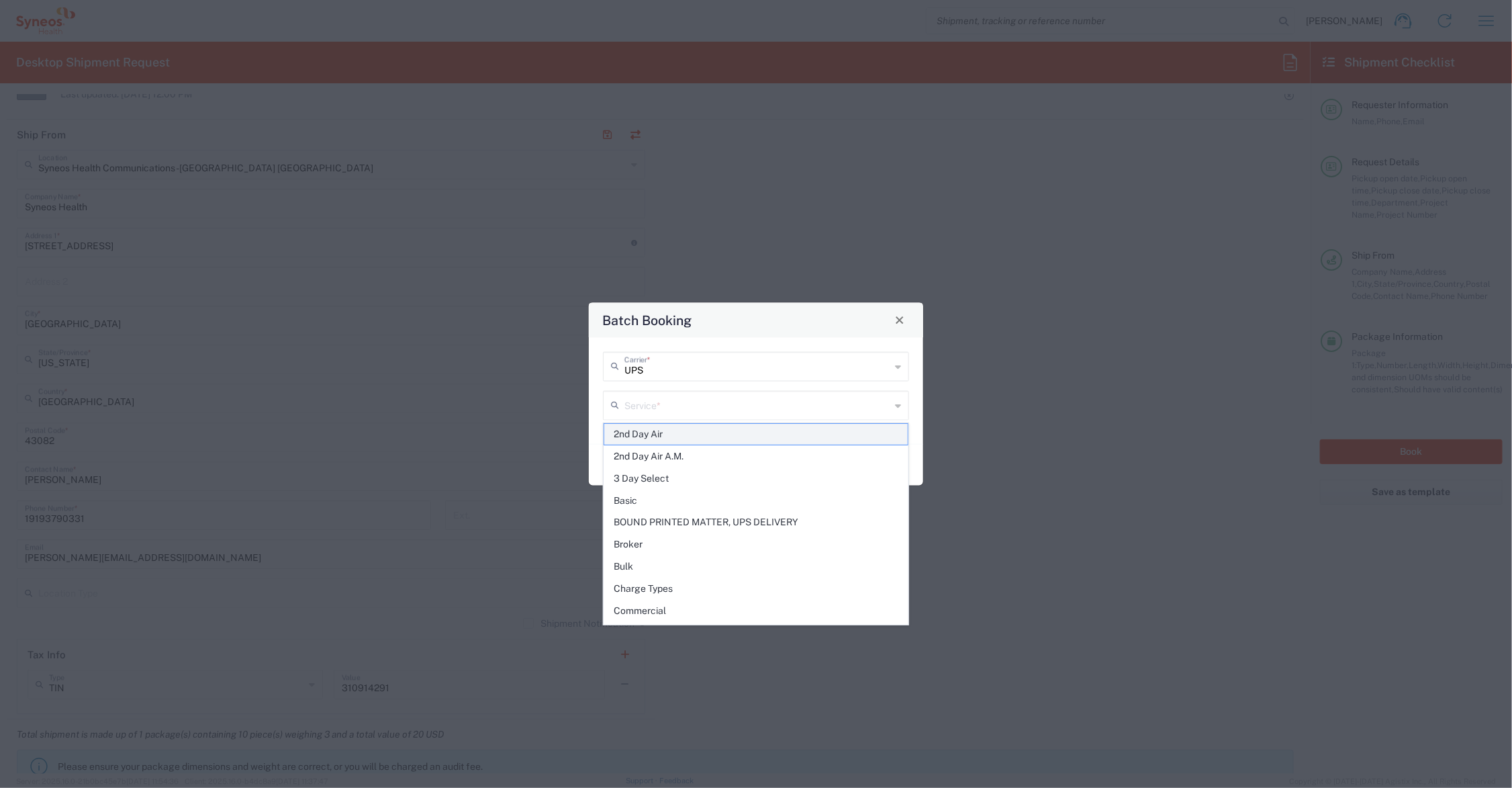
click at [660, 432] on span "2nd Day Air" at bounding box center [756, 434] width 303 height 21
type input "2nd Day Air"
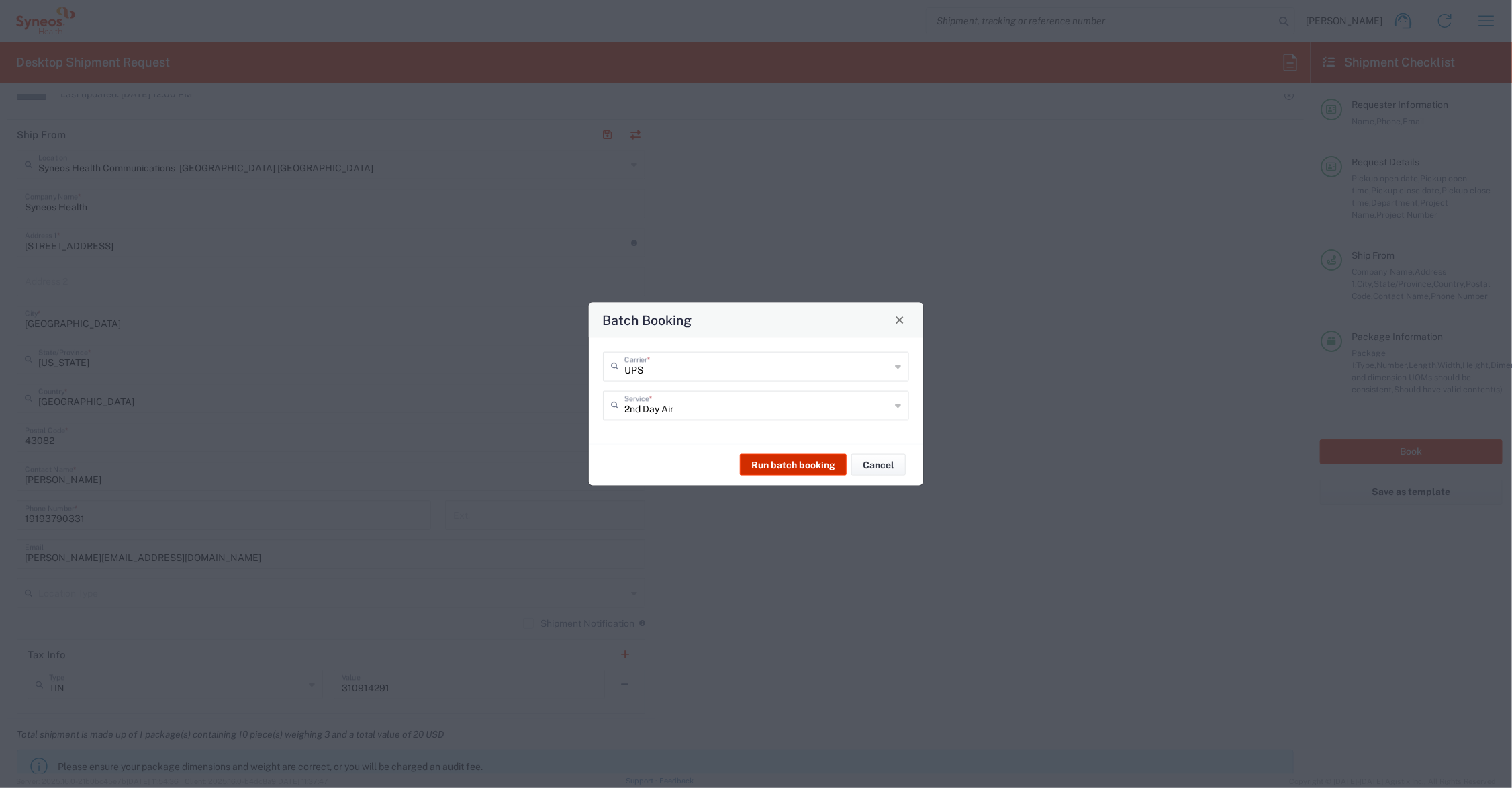
click at [774, 465] on button "Run batch booking" at bounding box center [793, 464] width 107 height 21
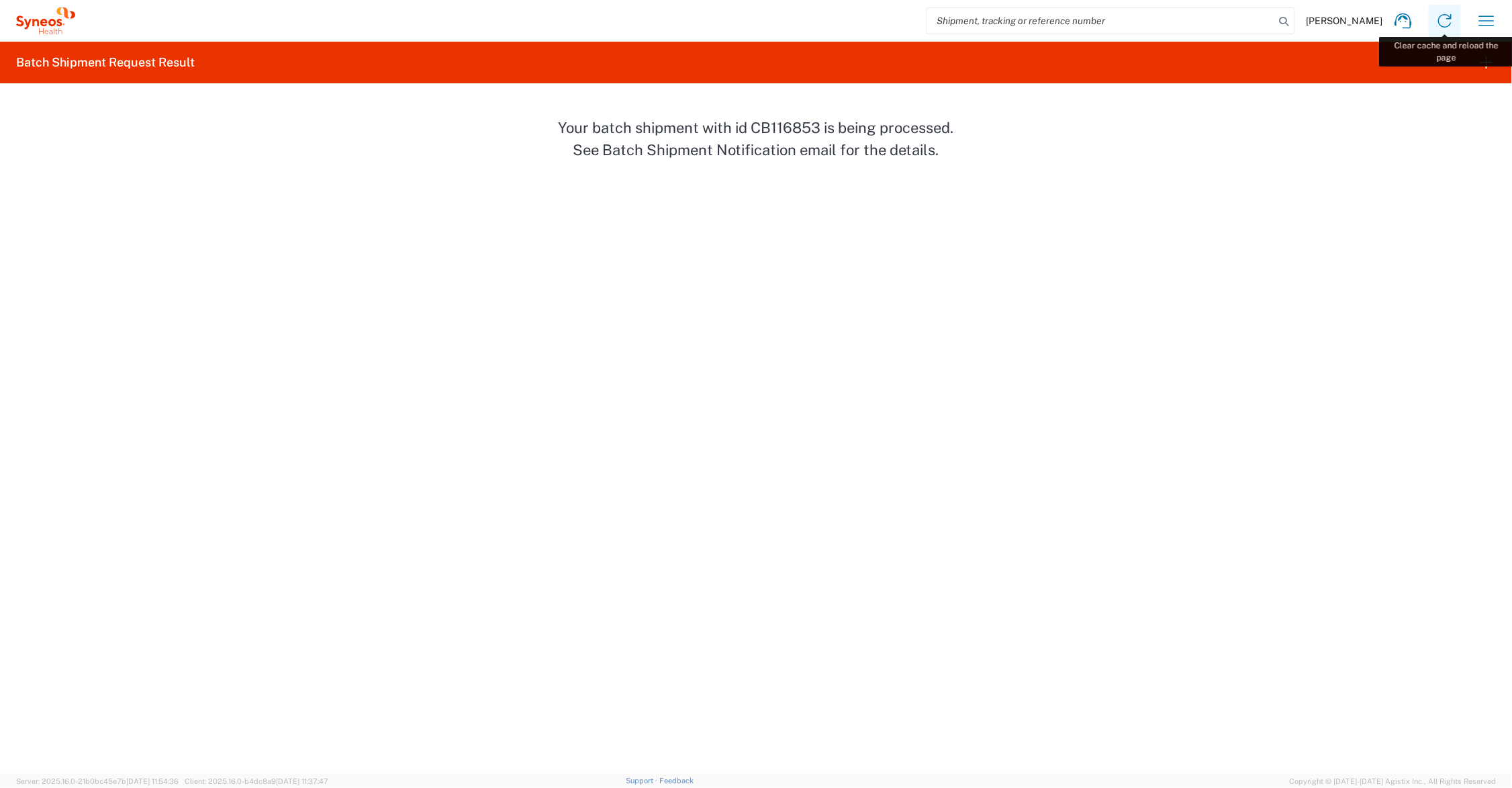
click at [1444, 17] on icon at bounding box center [1445, 20] width 21 height 21
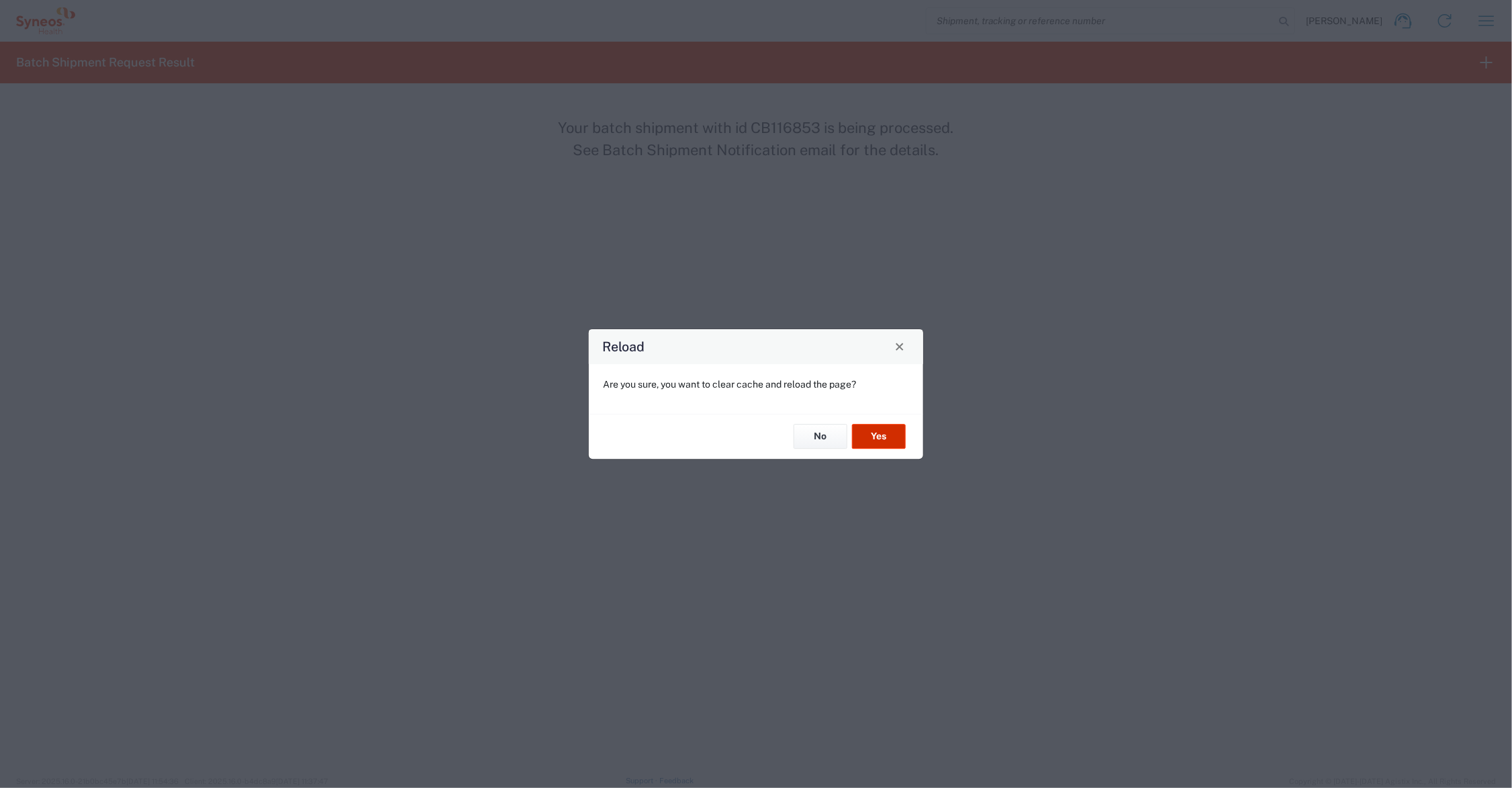
click at [885, 425] on button "Yes" at bounding box center [879, 437] width 54 height 25
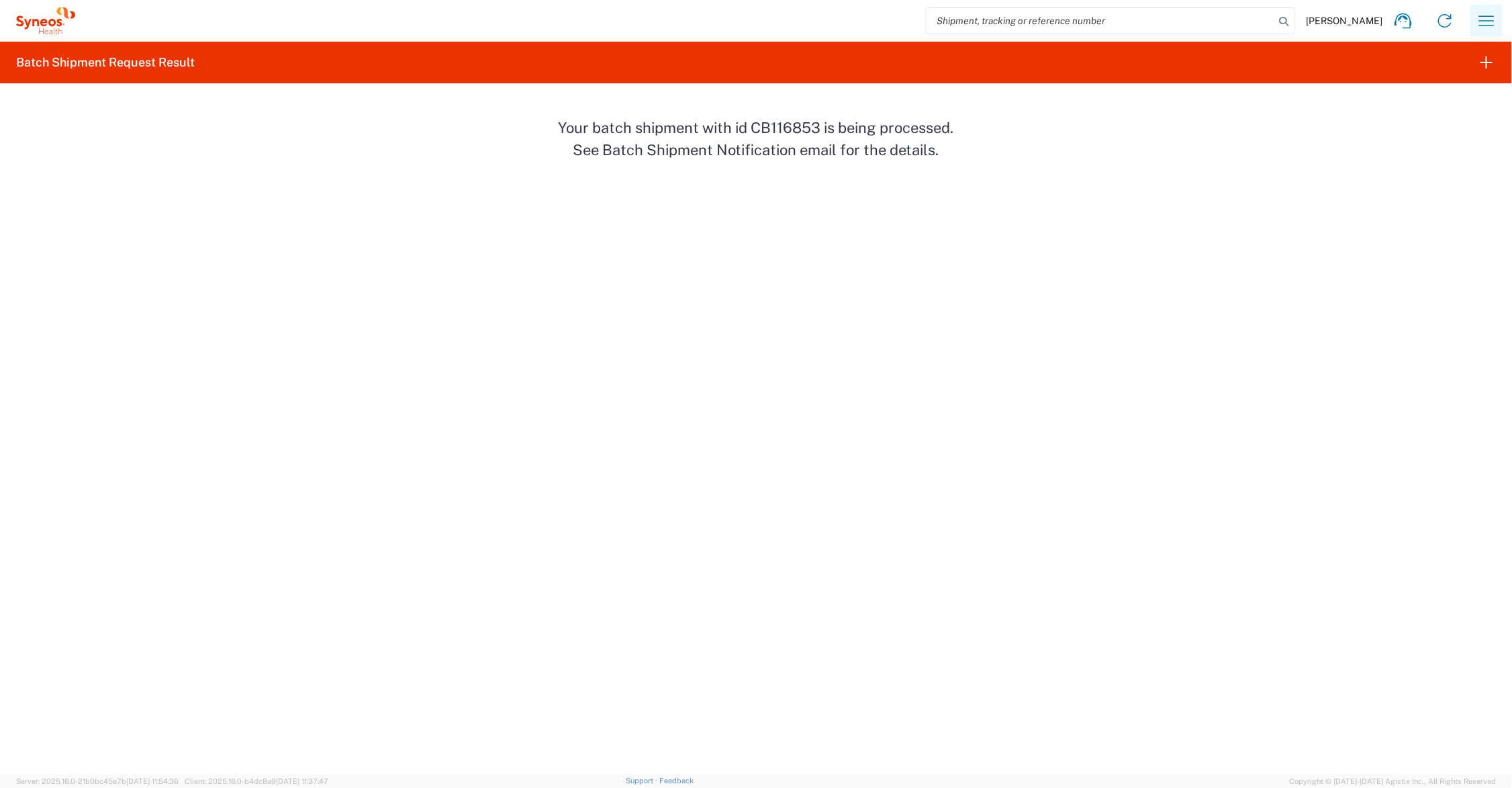
click at [1485, 23] on icon "button" at bounding box center [1487, 20] width 21 height 21
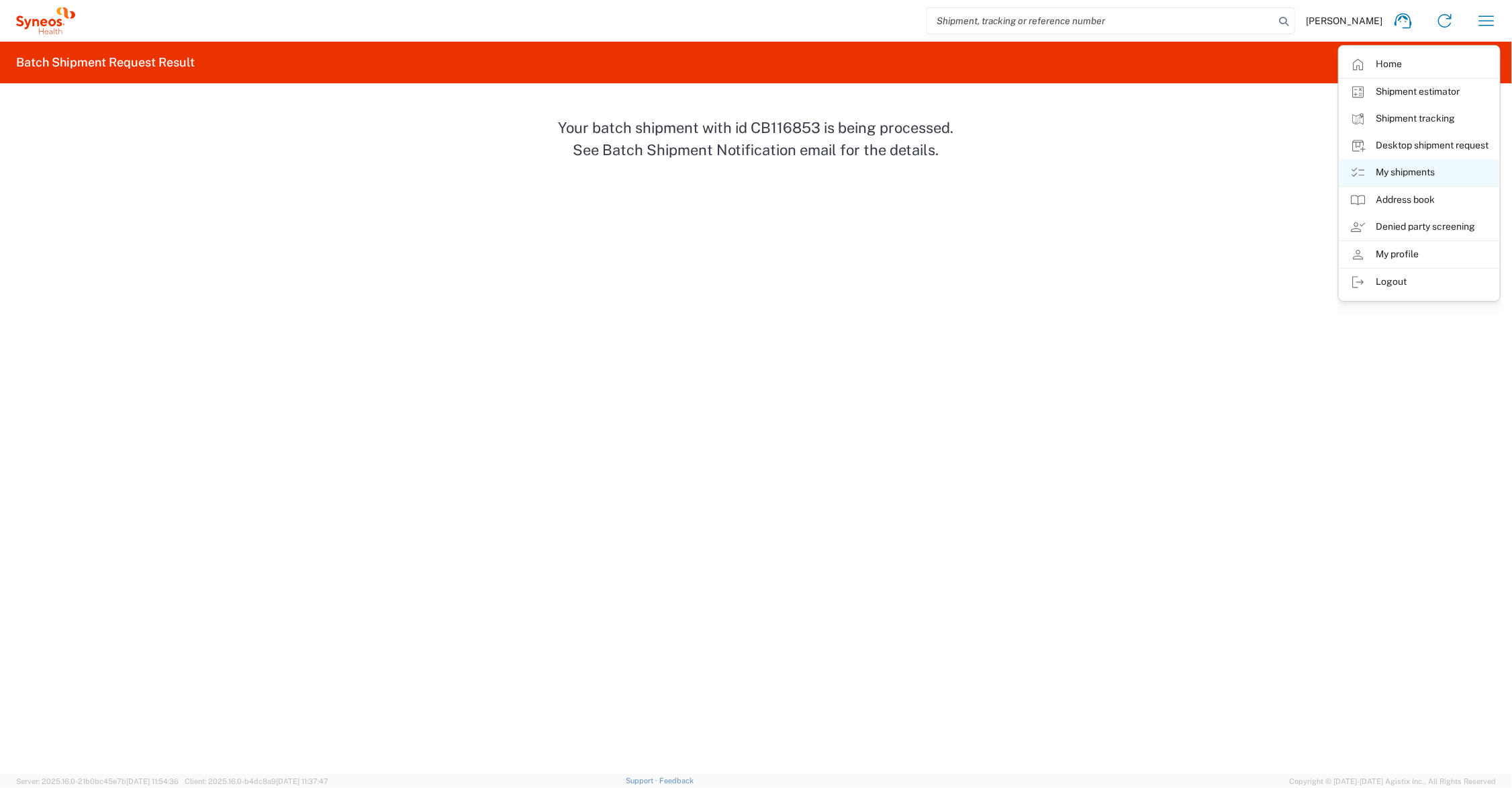
click at [1414, 168] on link "My shipments" at bounding box center [1420, 172] width 160 height 27
